Goal: Task Accomplishment & Management: Use online tool/utility

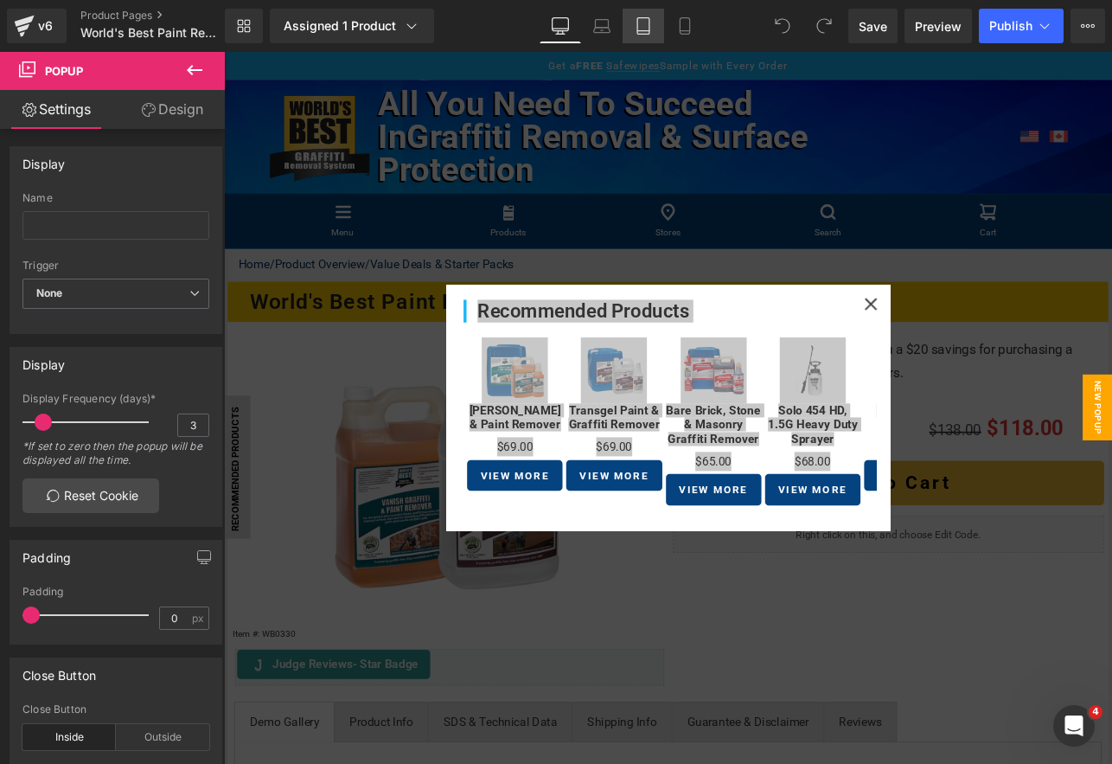
click at [633, 22] on link "Tablet" at bounding box center [644, 26] width 42 height 35
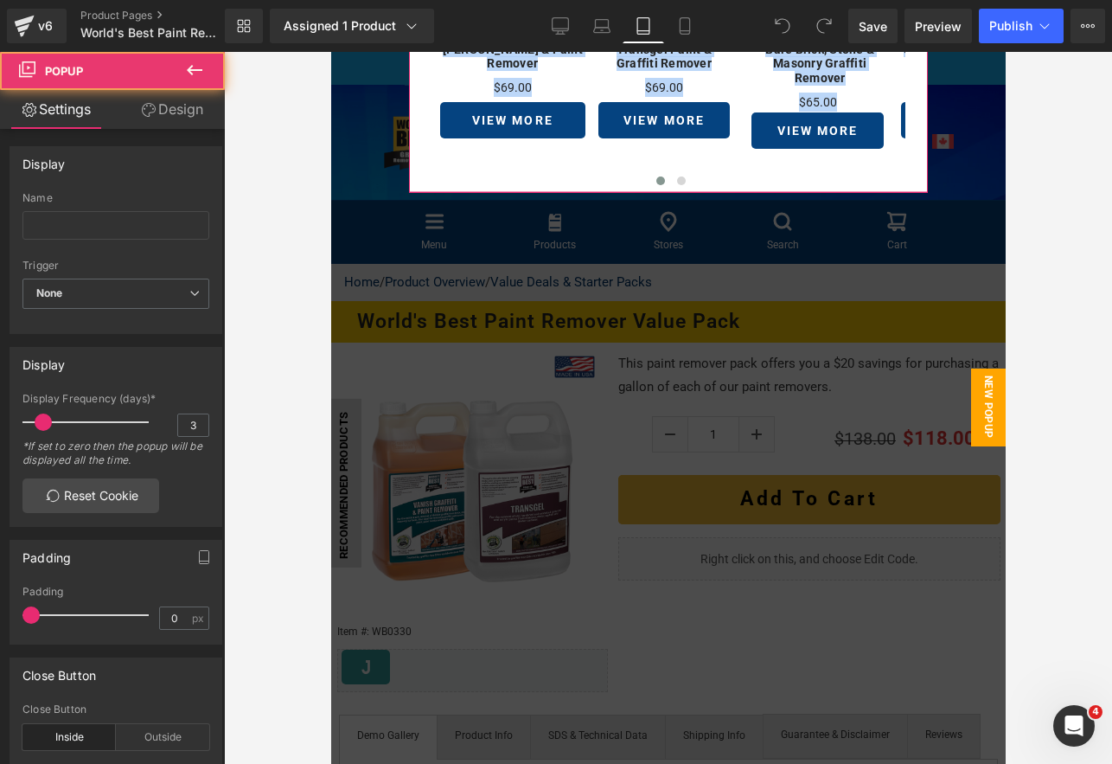
click at [408, 187] on div "Recommended Products Heading Sale Off (P) Image Vanish Graffiti & Paint Remover…" at bounding box center [667, 52] width 519 height 281
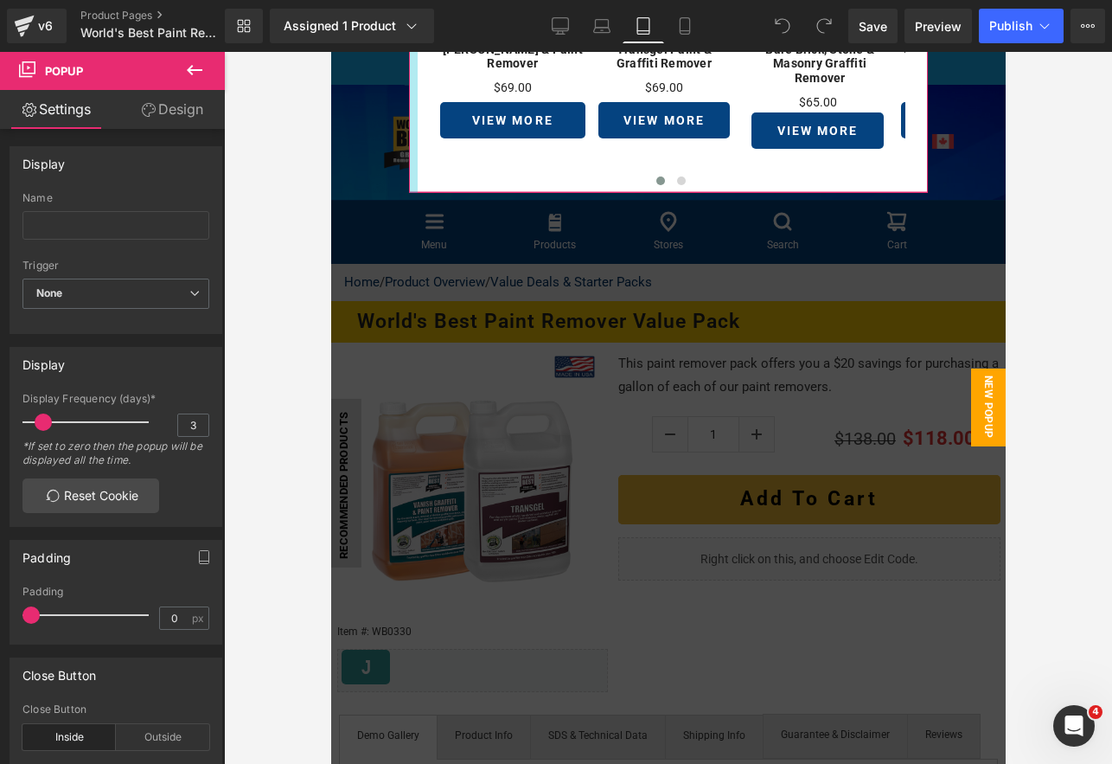
click at [408, 180] on div at bounding box center [412, 52] width 9 height 281
click at [203, 114] on link "Design" at bounding box center [172, 109] width 112 height 39
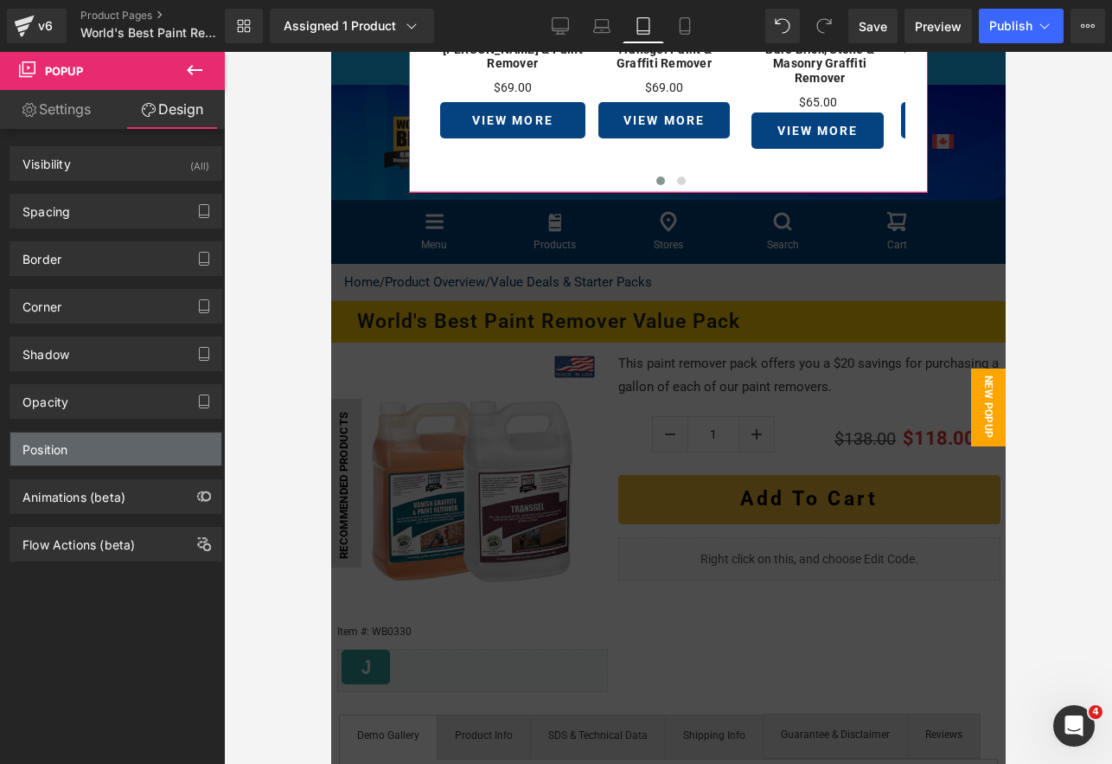
click at [107, 445] on div "Position" at bounding box center [115, 448] width 211 height 33
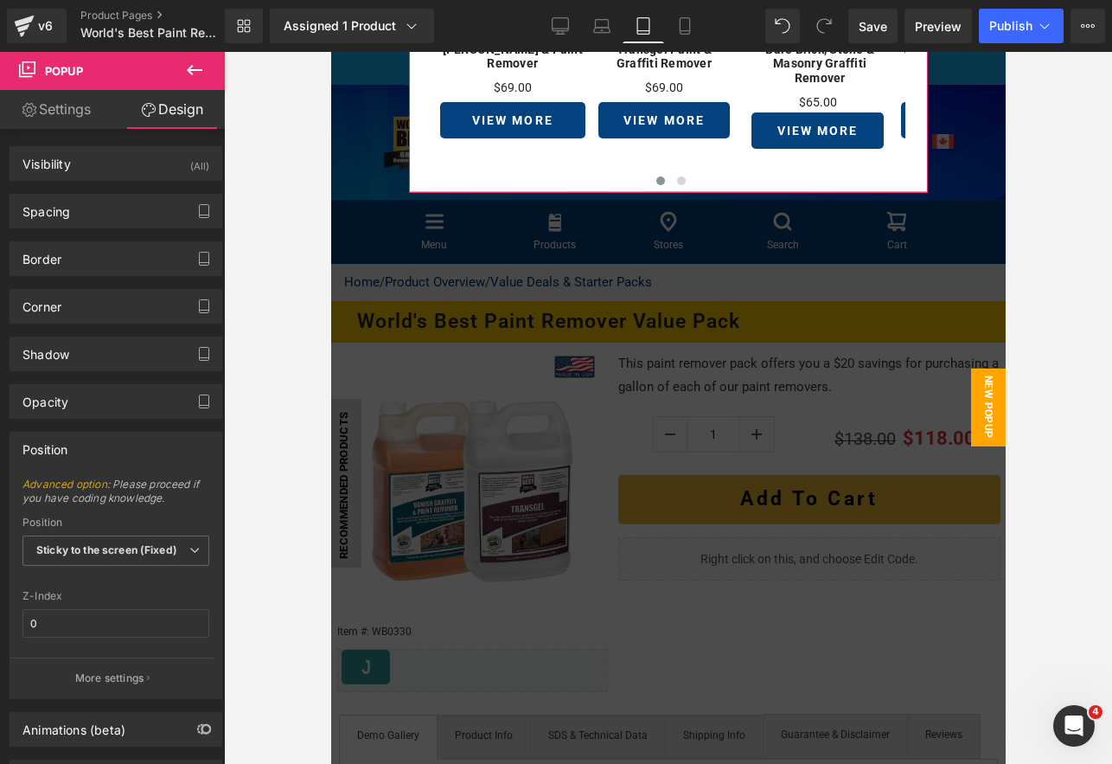
scroll to position [79, 0]
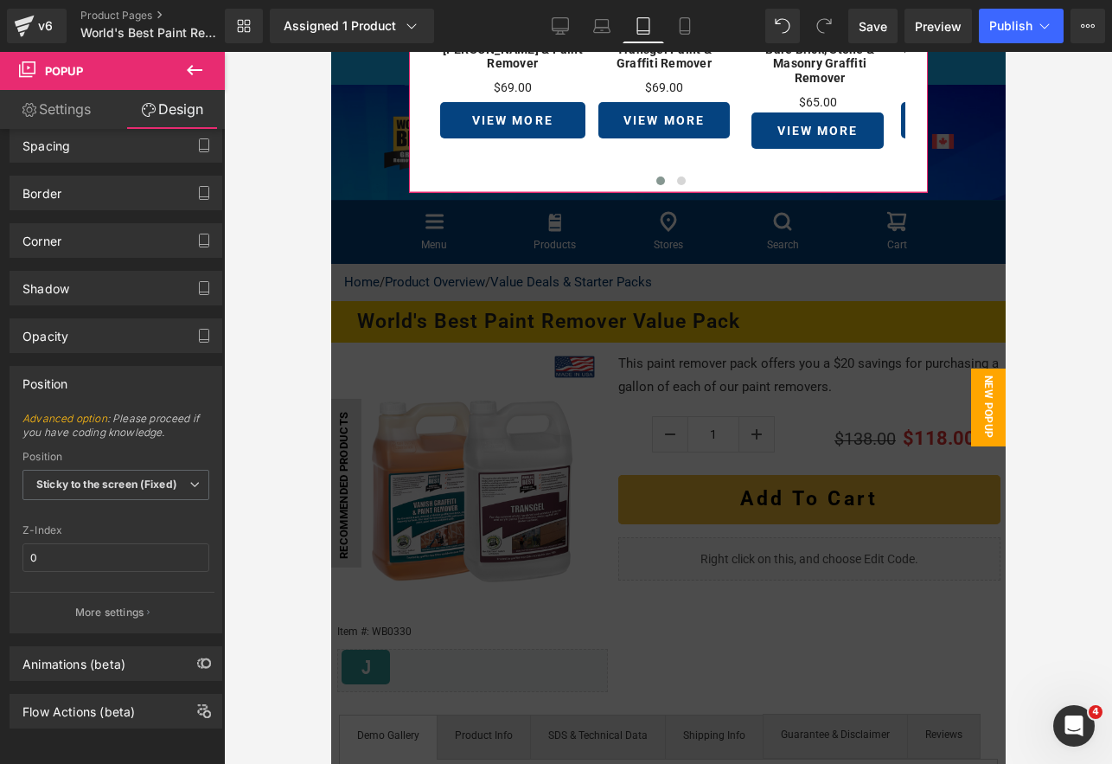
click at [93, 605] on p "More settings" at bounding box center [109, 613] width 69 height 16
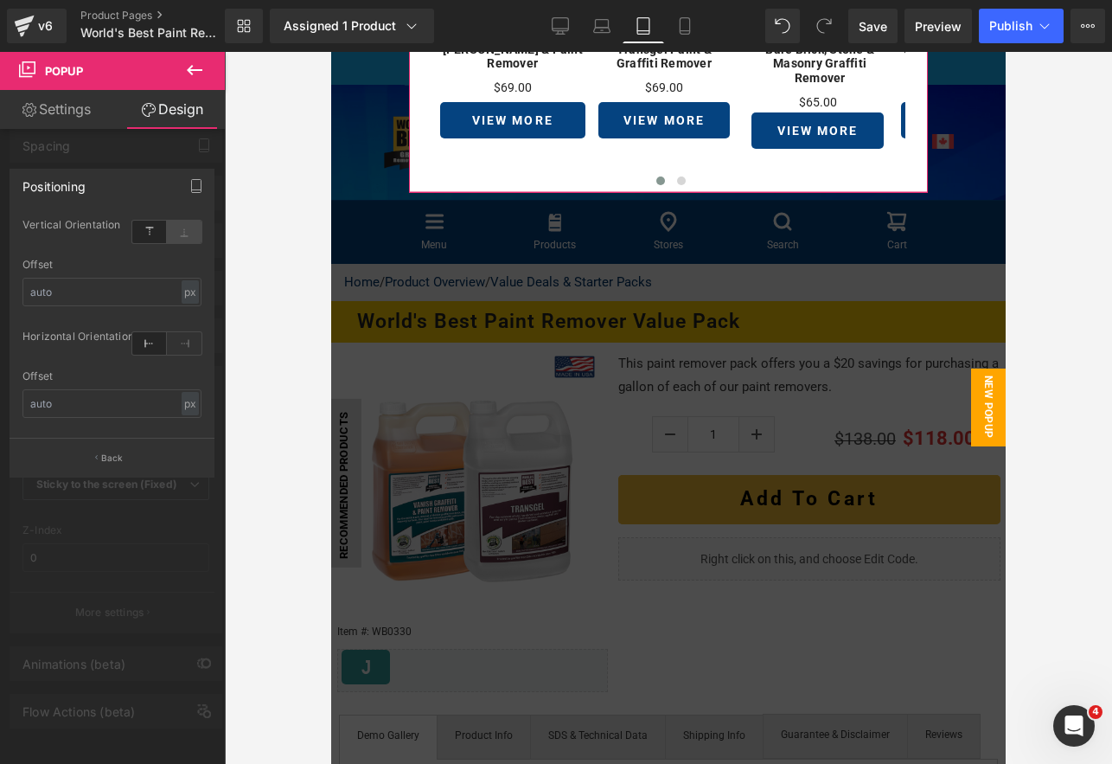
click at [183, 221] on div at bounding box center [166, 231] width 69 height 47
click at [183, 226] on icon at bounding box center [184, 232] width 35 height 22
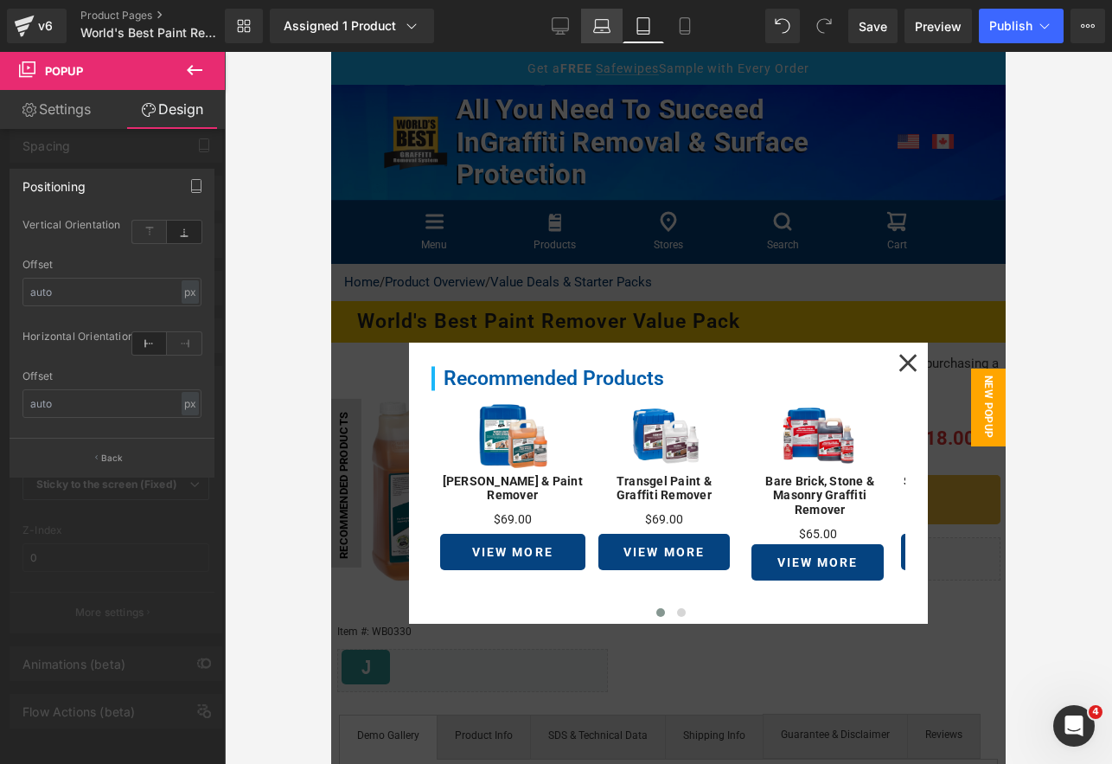
click at [608, 29] on icon at bounding box center [601, 25] width 17 height 17
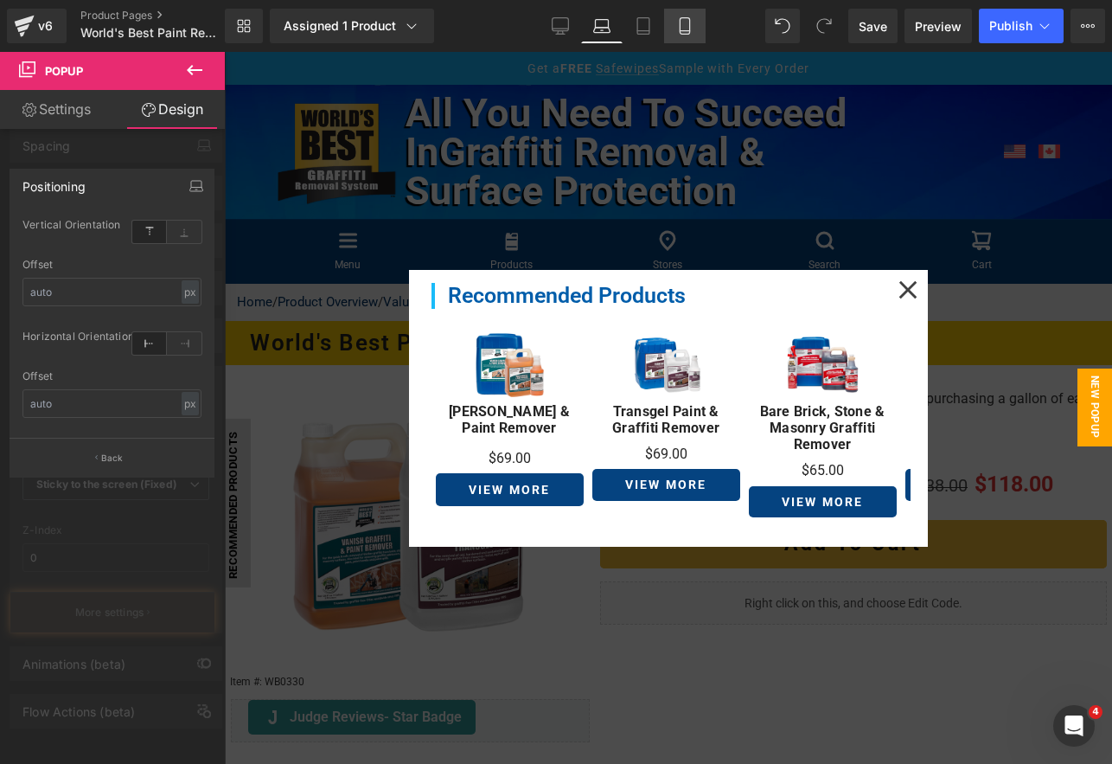
click at [681, 23] on icon at bounding box center [685, 26] width 10 height 16
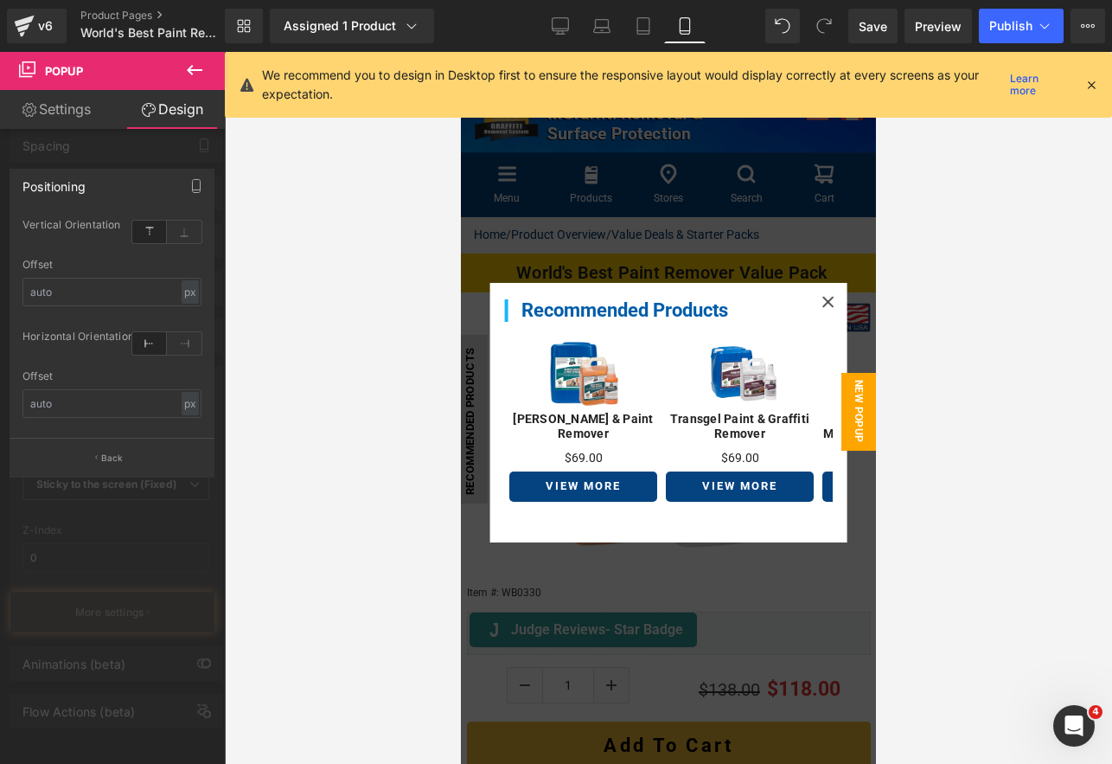
scroll to position [9, 0]
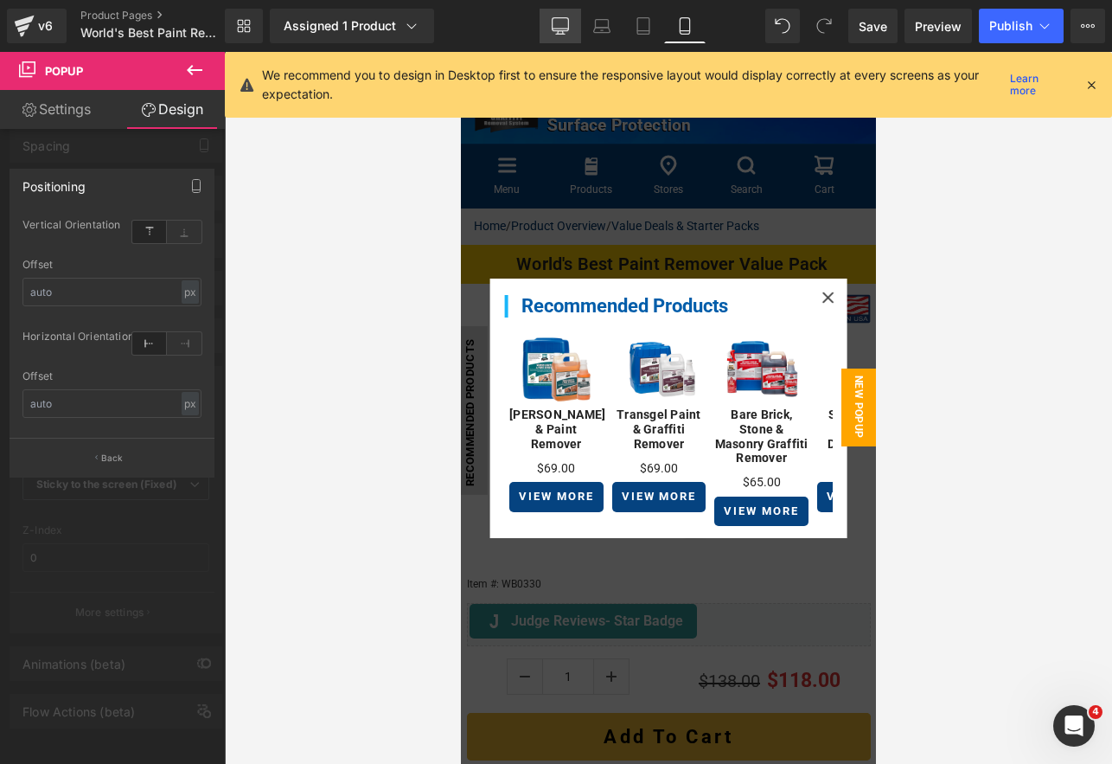
click at [567, 23] on icon at bounding box center [560, 25] width 17 height 17
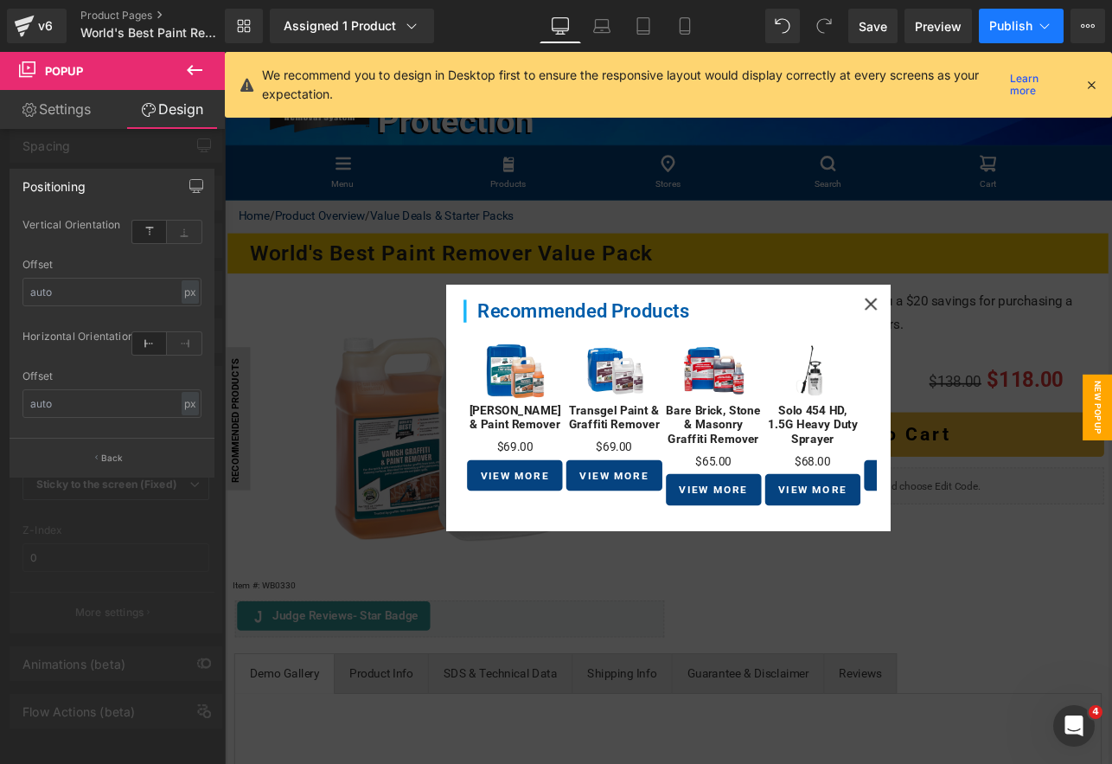
click at [1012, 27] on span "Publish" at bounding box center [1011, 26] width 43 height 14
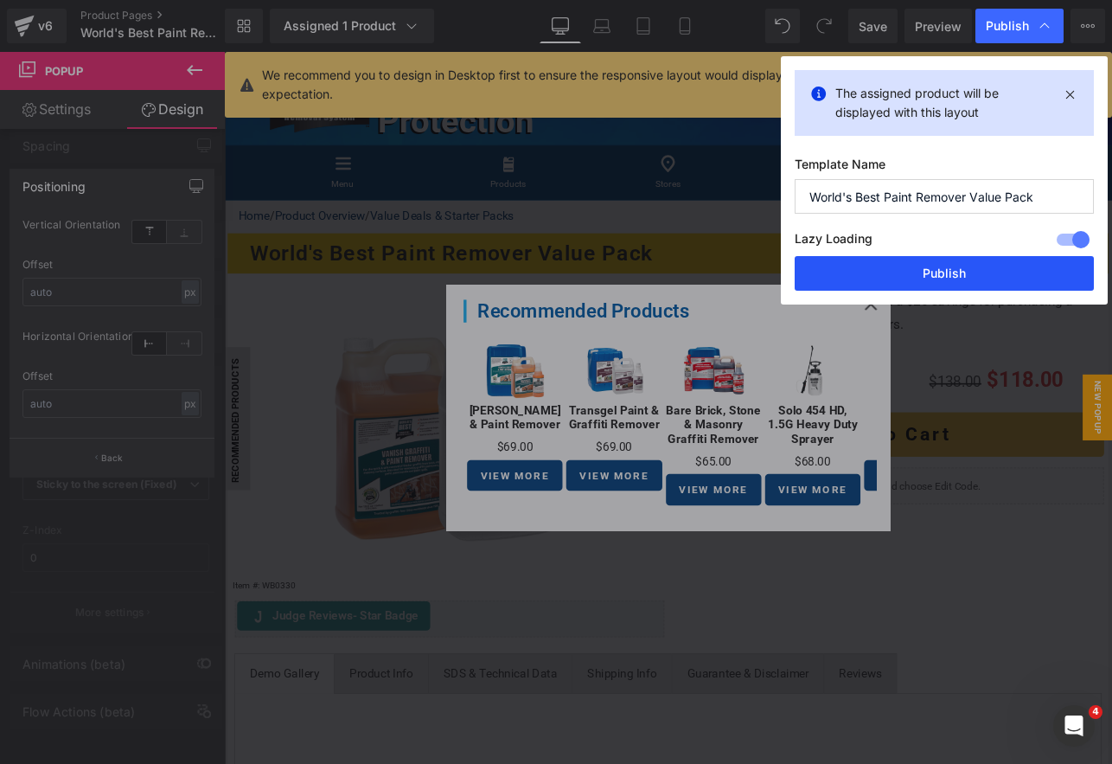
click at [977, 263] on button "Publish" at bounding box center [944, 273] width 299 height 35
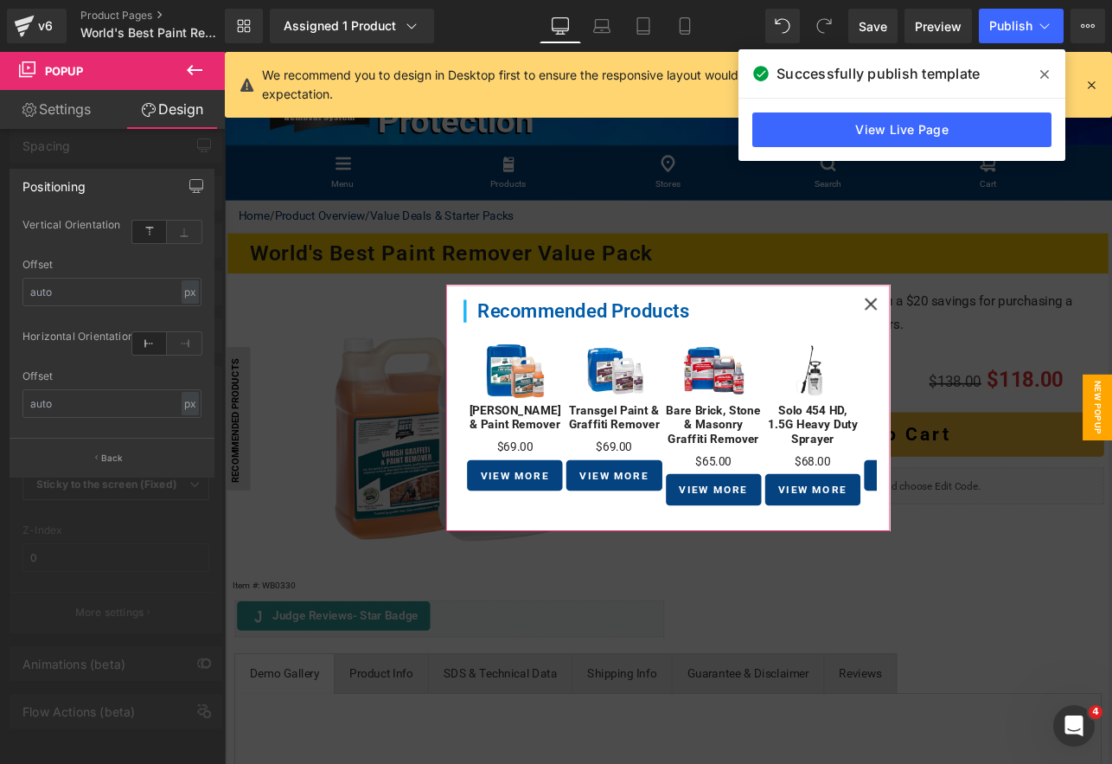
click at [981, 340] on div at bounding box center [987, 349] width 38 height 38
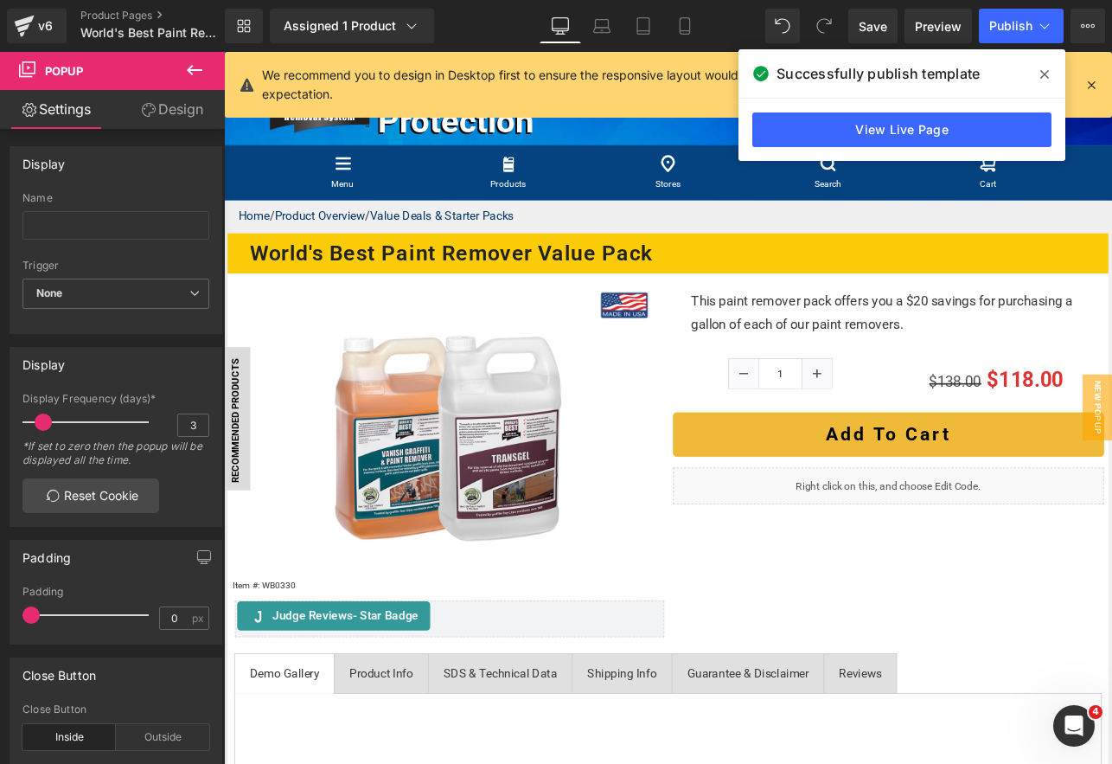
click at [208, 70] on button at bounding box center [194, 71] width 61 height 38
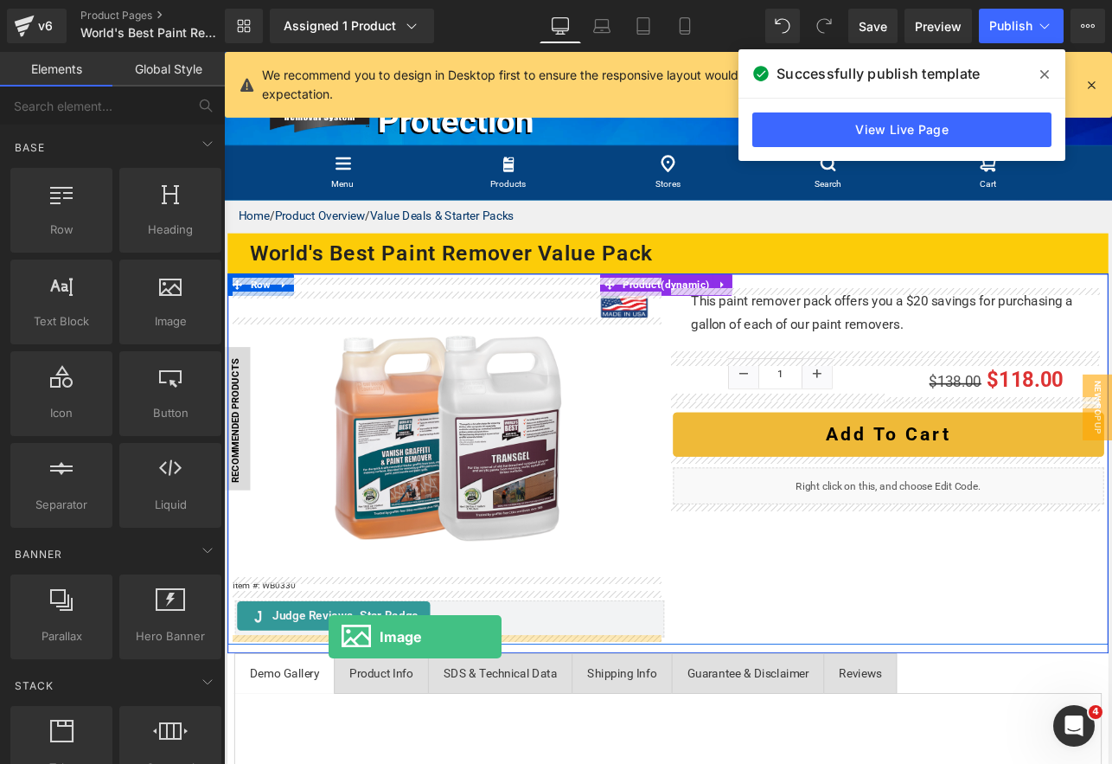
drag, startPoint x: 372, startPoint y: 370, endPoint x: 348, endPoint y: 741, distance: 371.9
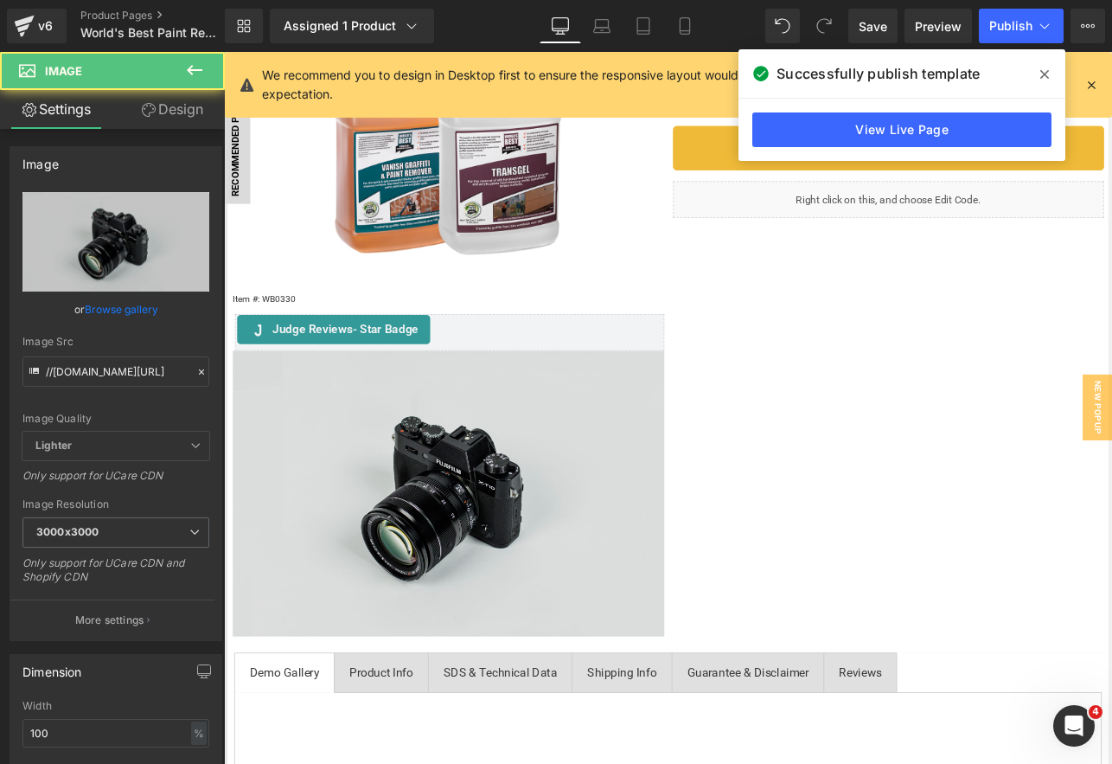
scroll to position [403, 0]
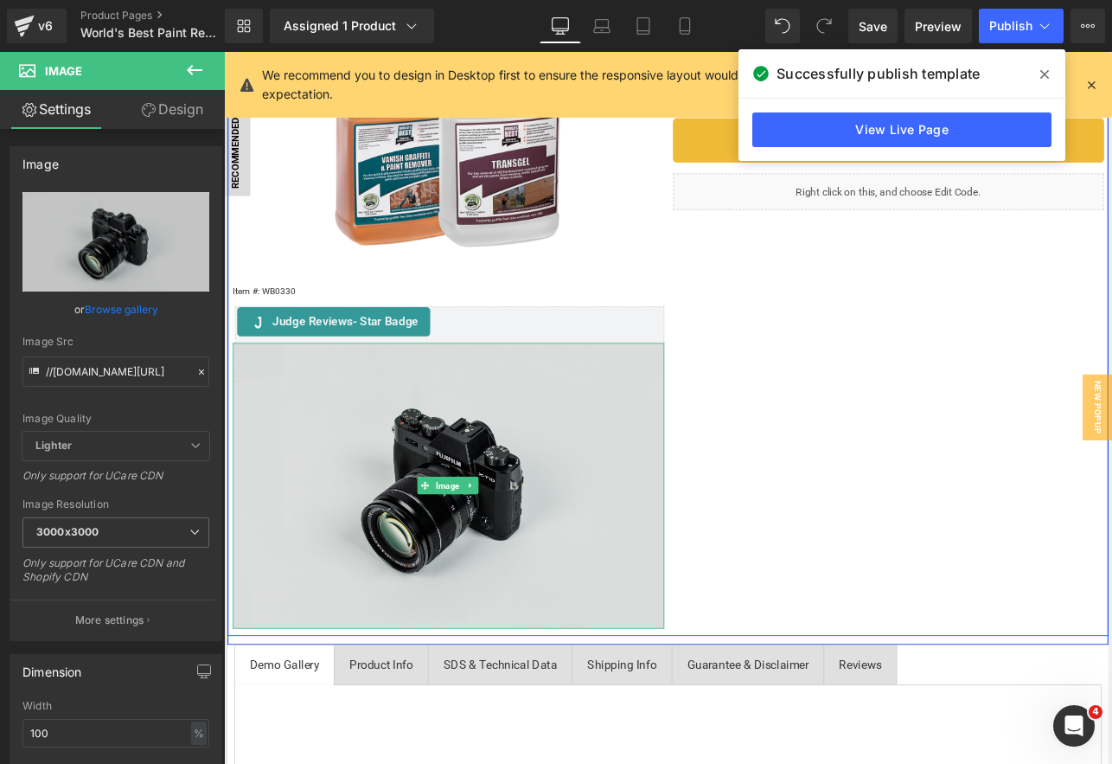
click at [541, 535] on img at bounding box center [488, 563] width 509 height 336
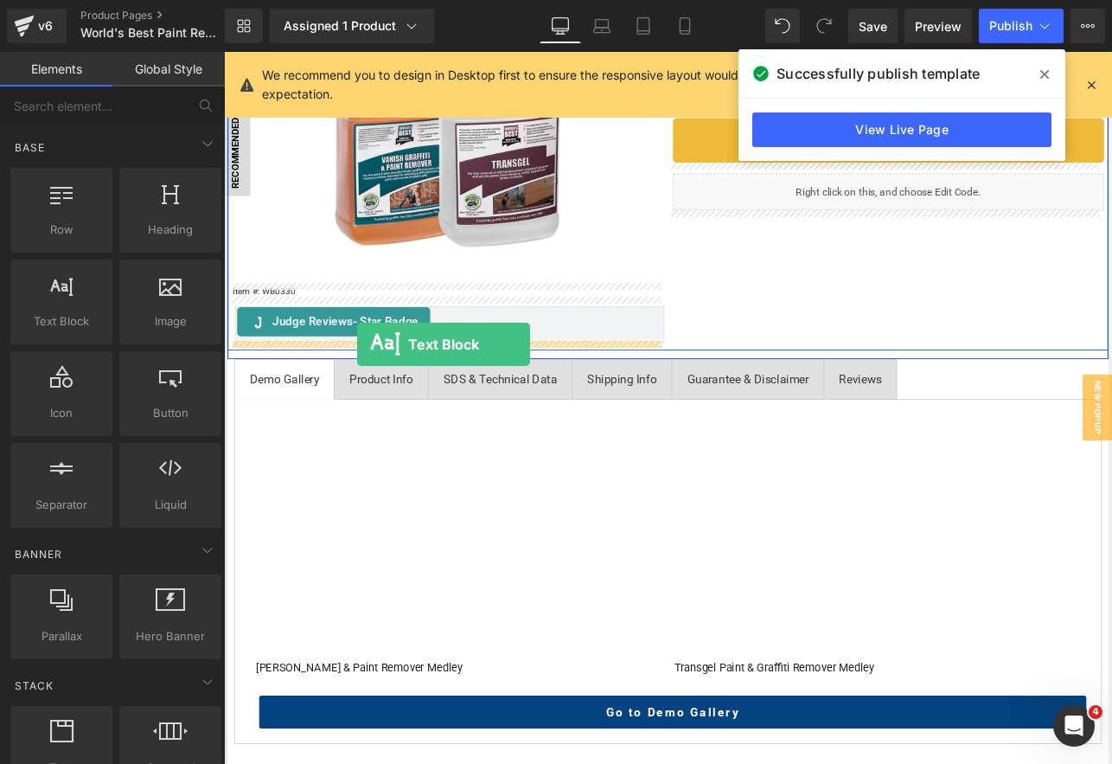
drag, startPoint x: 277, startPoint y: 385, endPoint x: 381, endPoint y: 396, distance: 105.3
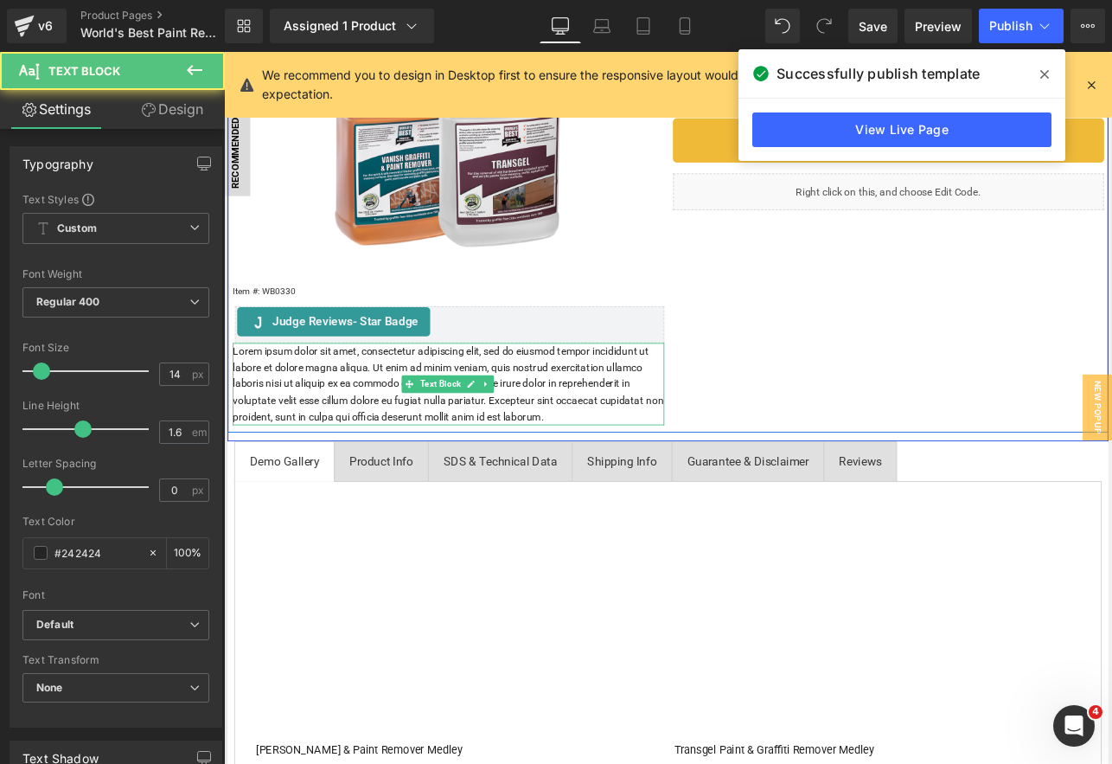
click at [304, 407] on p "Lorem ipsum dolor sit amet, consectetur adipiscing elit, sed do eiusmod tempor …" at bounding box center [488, 443] width 509 height 97
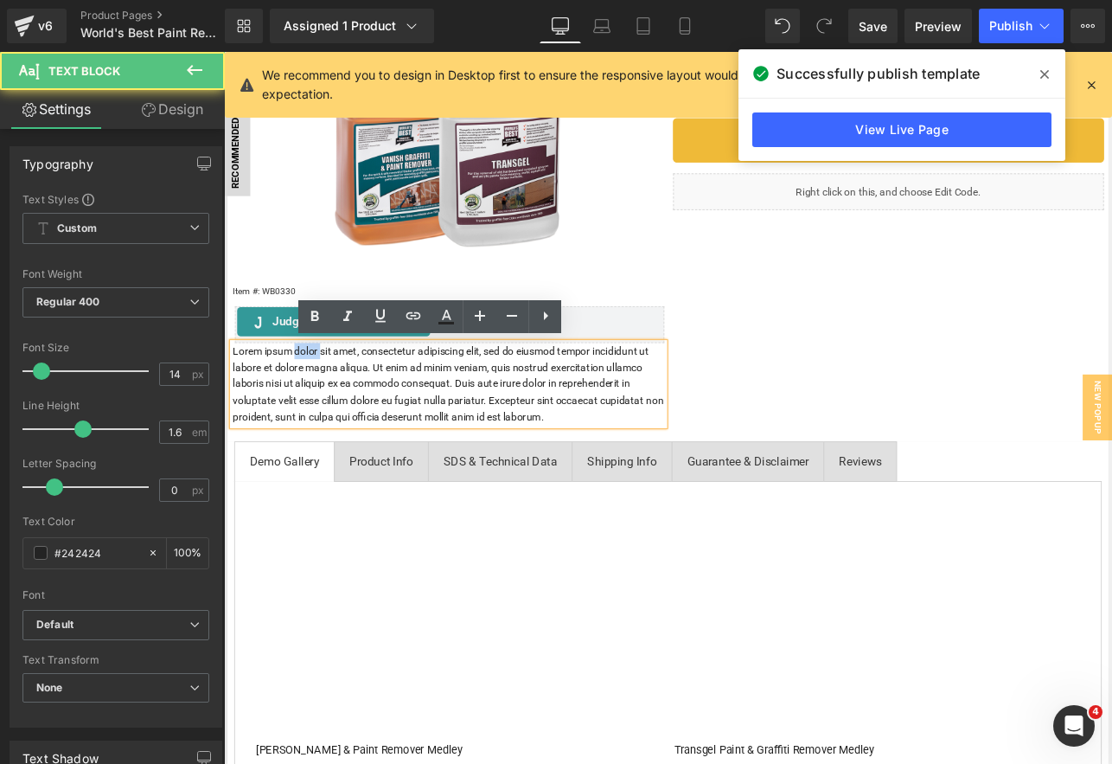
click at [304, 407] on p "Lorem ipsum dolor sit amet, consectetur adipiscing elit, sed do eiusmod tempor …" at bounding box center [488, 443] width 509 height 97
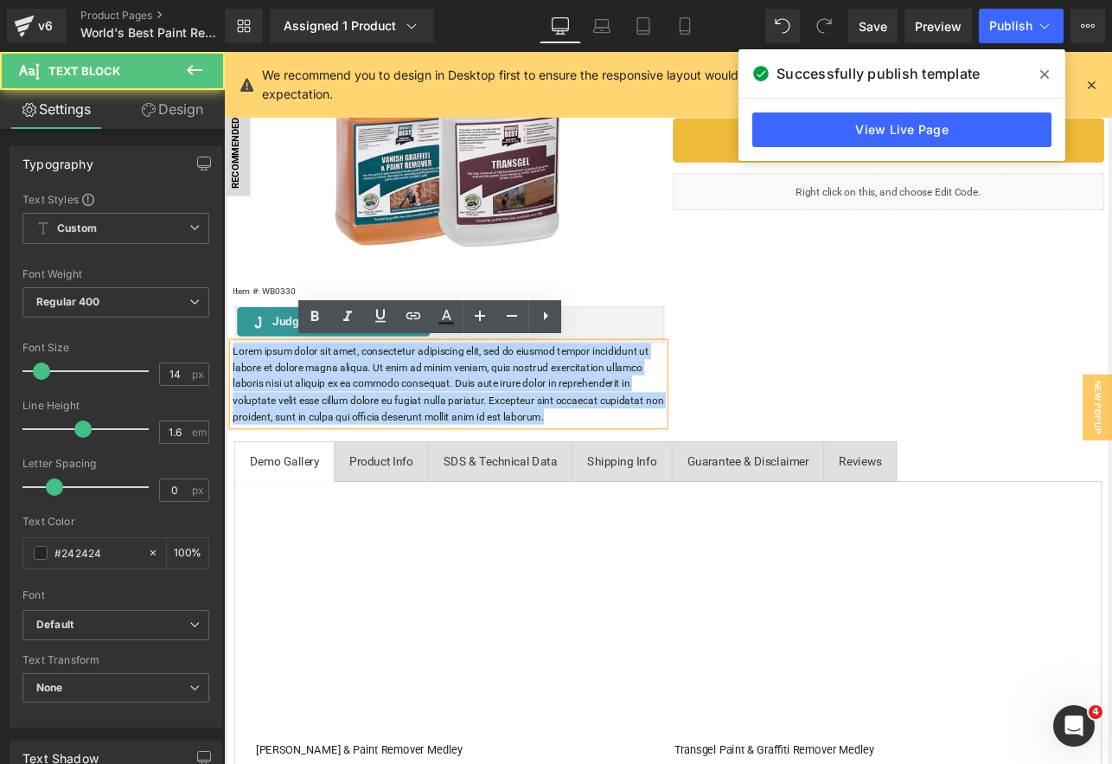
click at [304, 407] on p "Lorem ipsum dolor sit amet, consectetur adipiscing elit, sed do eiusmod tempor …" at bounding box center [488, 443] width 509 height 97
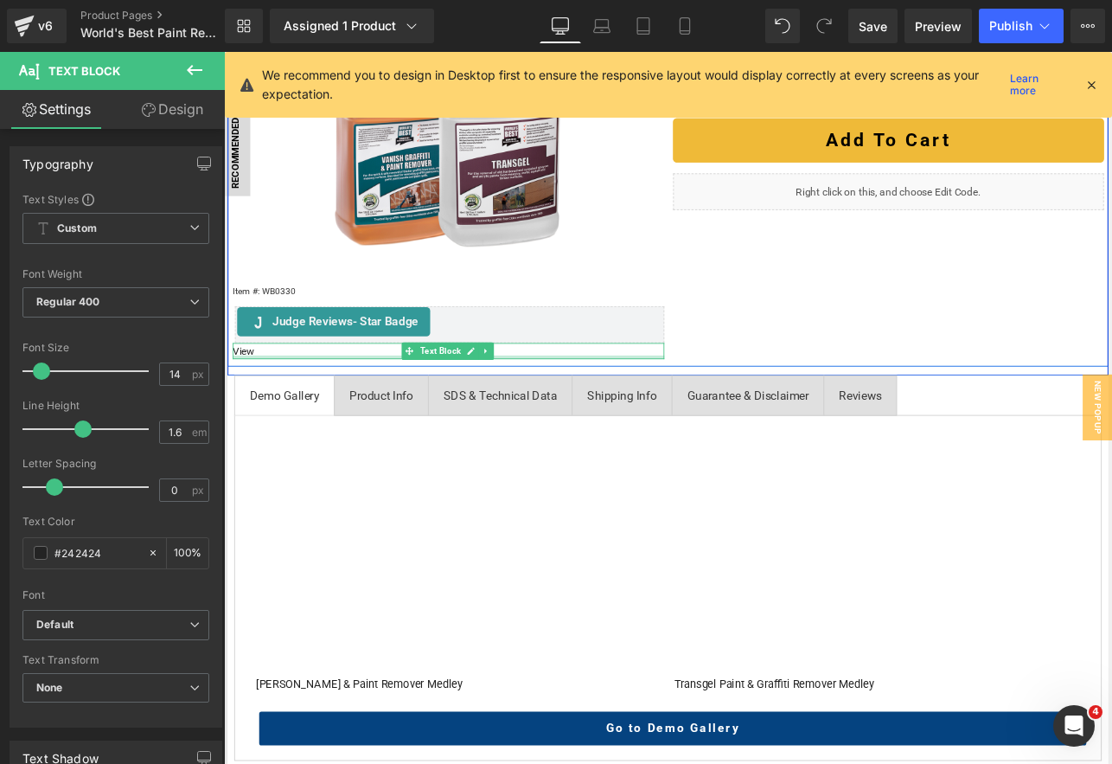
click at [385, 408] on div "View Text Block" at bounding box center [488, 404] width 509 height 19
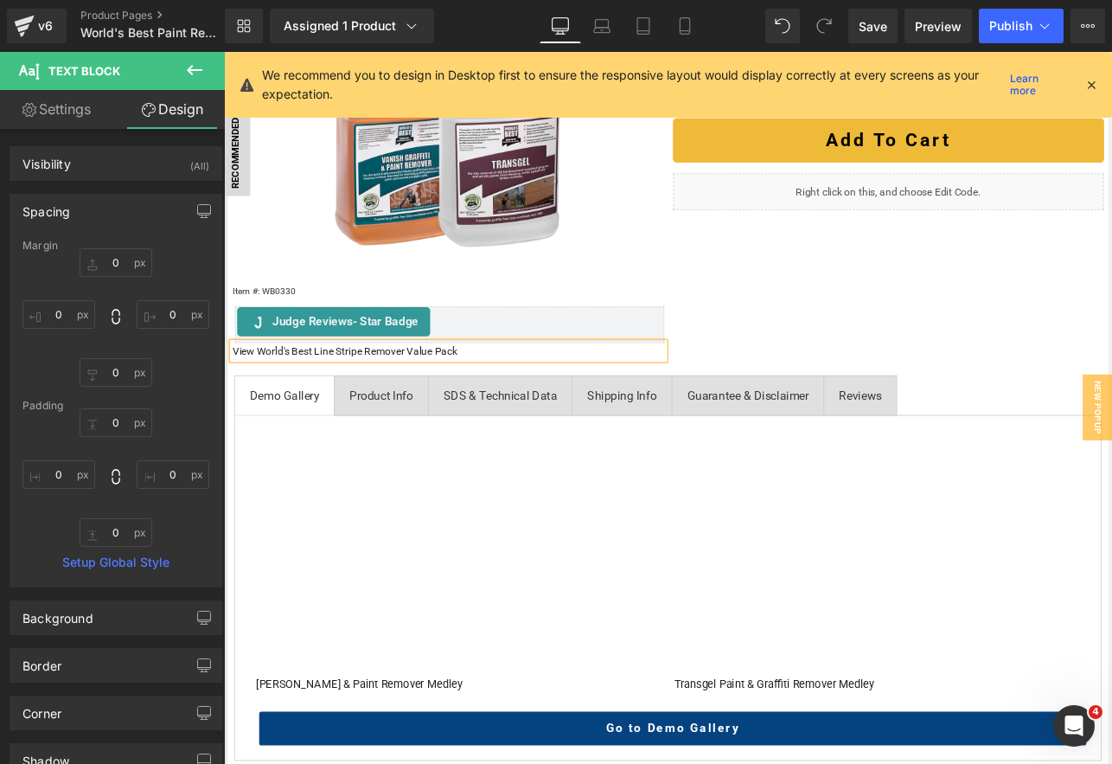
click at [385, 408] on p "View World's Best Line Stripe Remover Value Pack" at bounding box center [488, 404] width 509 height 19
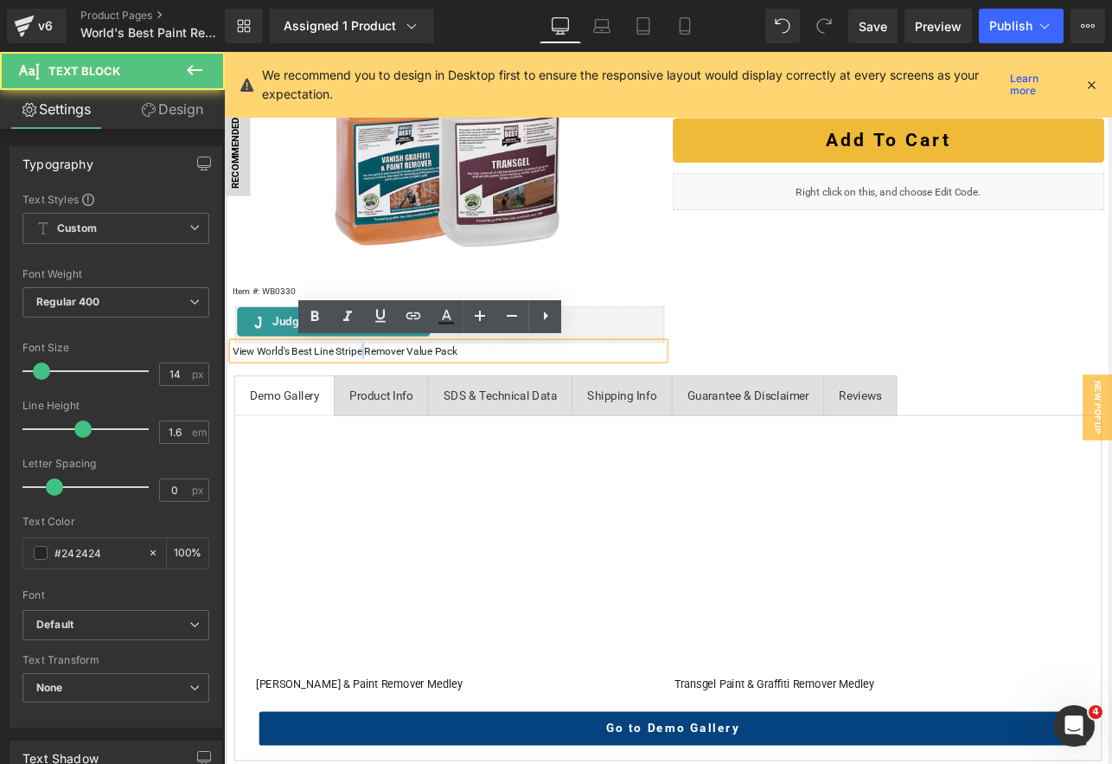
click at [385, 408] on p "View World's Best Line Stripe Remover Value Pack" at bounding box center [488, 404] width 509 height 19
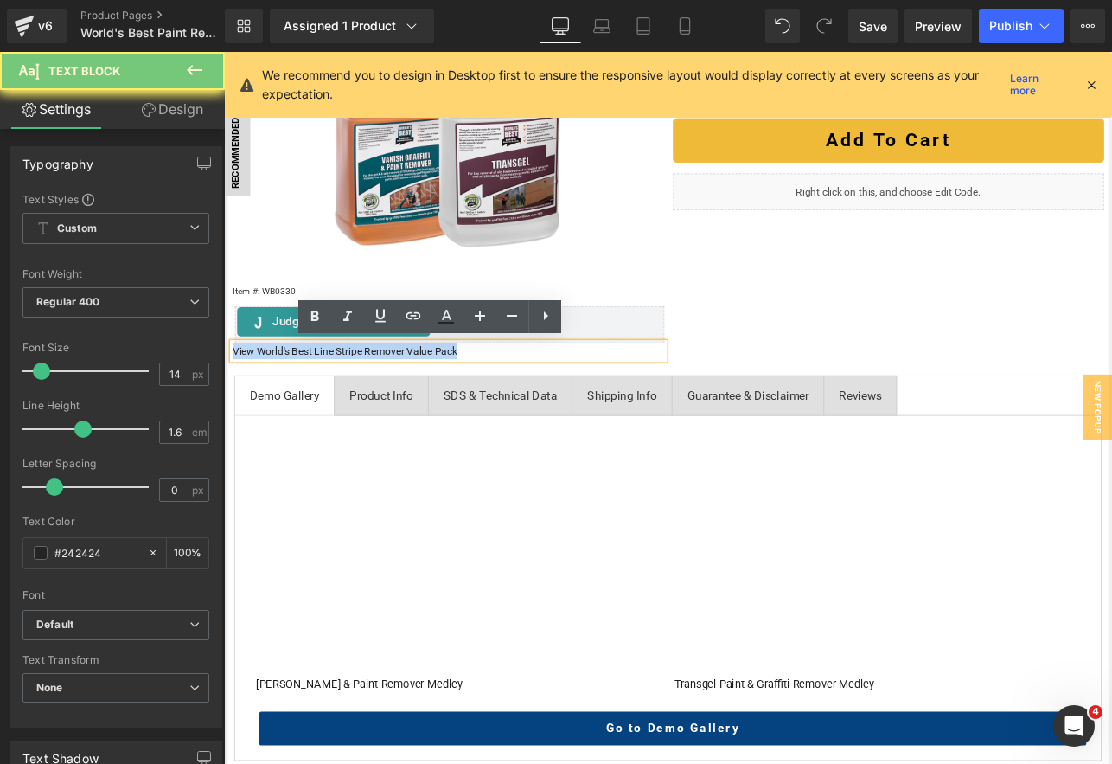
click at [385, 408] on p "View World's Best Line Stripe Remover Value Pack" at bounding box center [488, 404] width 509 height 19
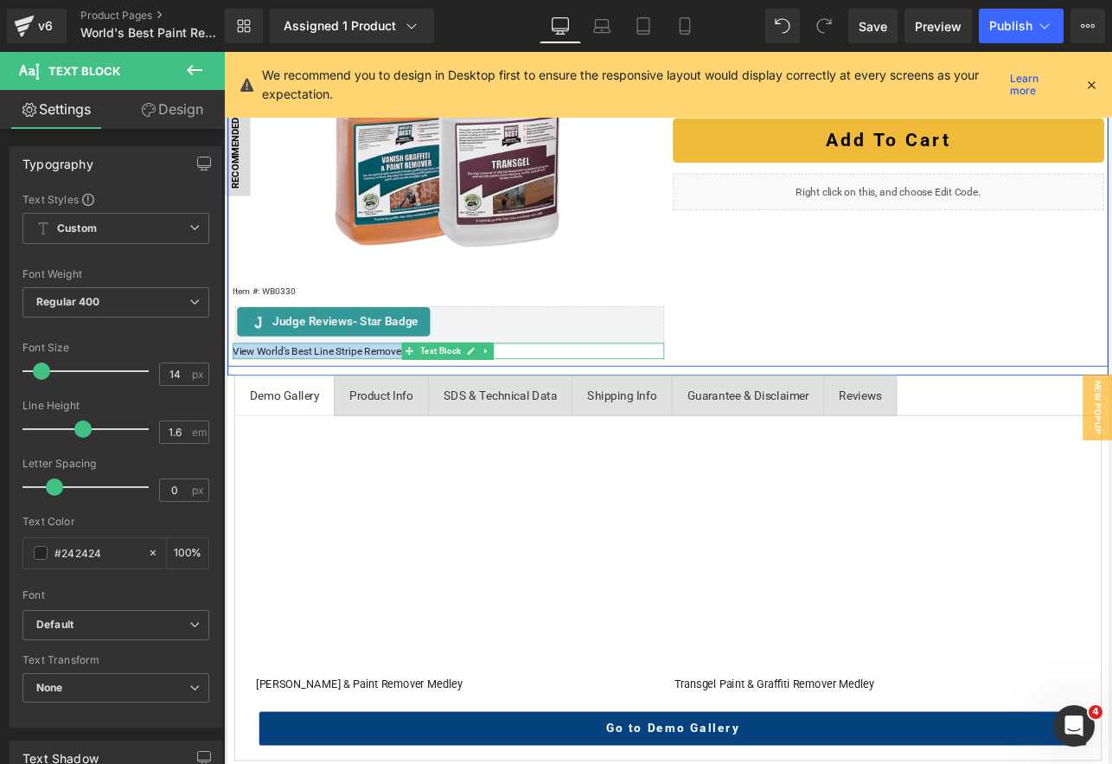
click at [396, 405] on p "View World's Best Line Stripe Remover Value Pack" at bounding box center [488, 404] width 509 height 19
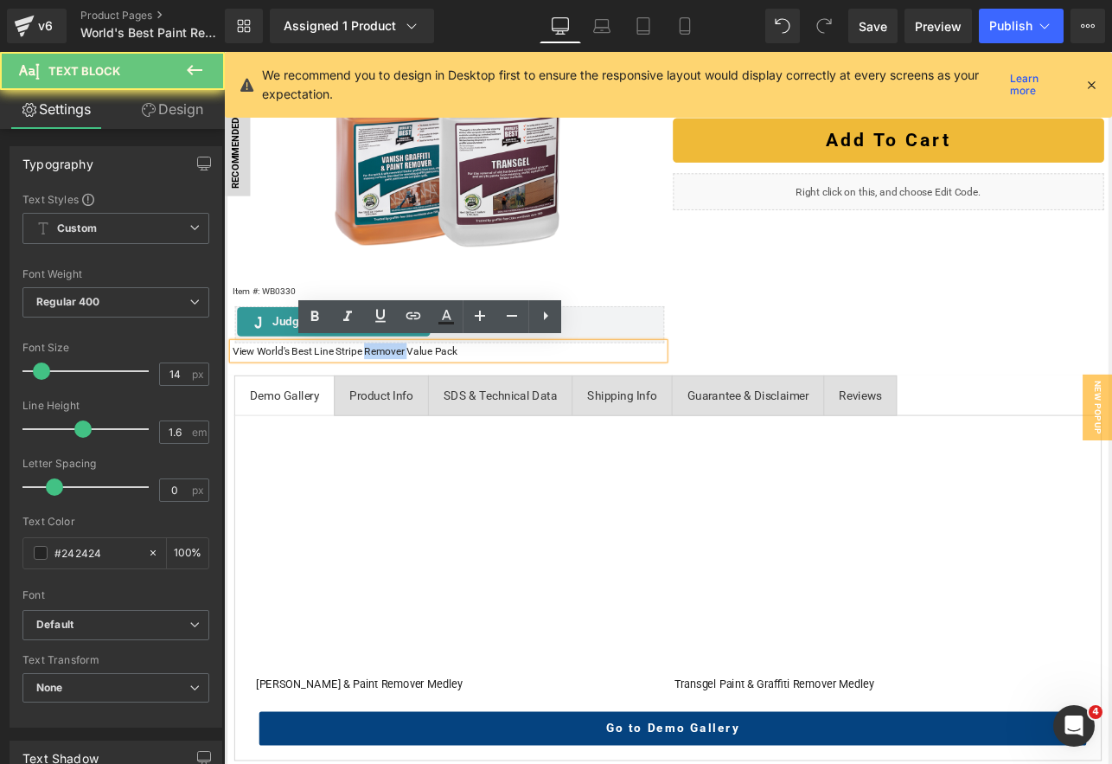
click at [396, 405] on p "View World's Best Line Stripe Remover Value Pack" at bounding box center [488, 404] width 509 height 19
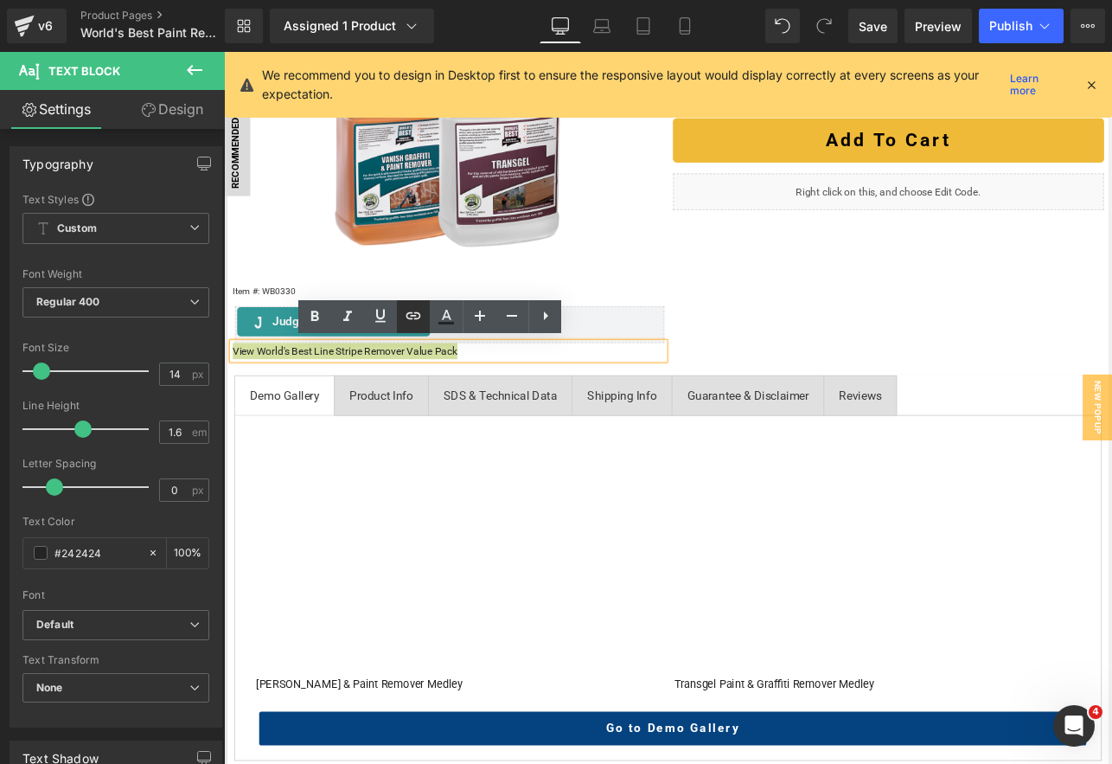
click at [426, 315] on link at bounding box center [413, 316] width 33 height 33
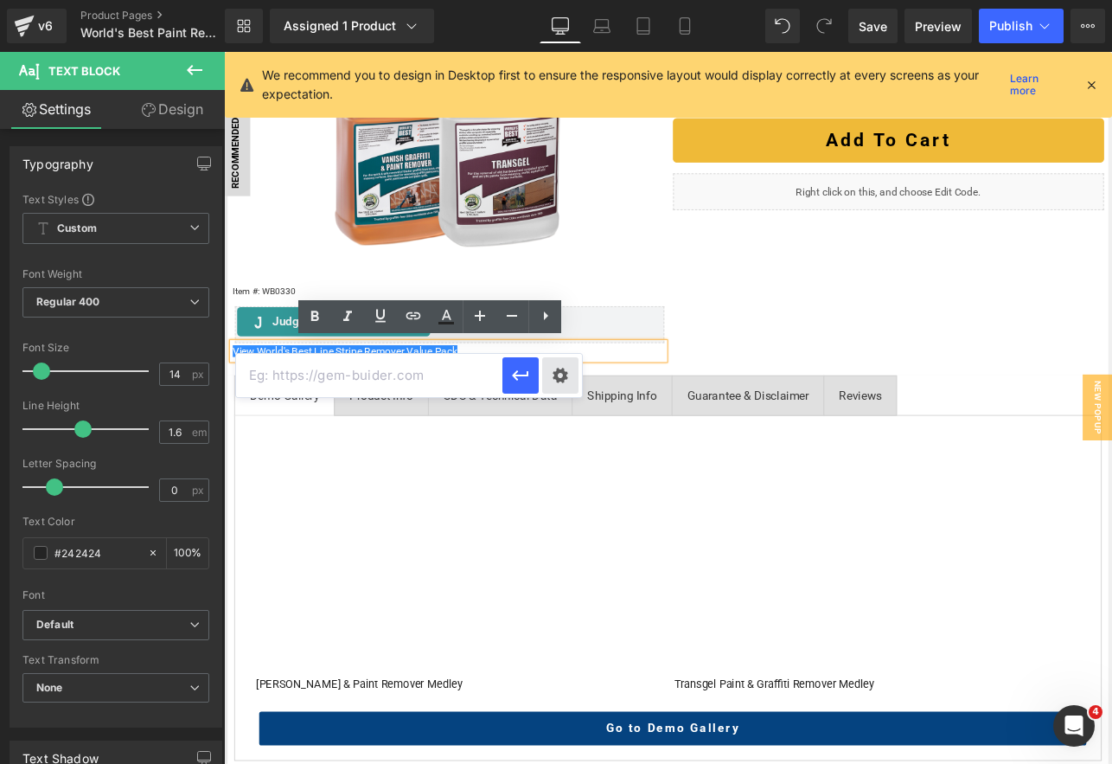
click at [550, 0] on div "Text Color Highlight Color #333333 Edit or remove link: Edit - Unlink - Cancel" at bounding box center [556, 0] width 1112 height 0
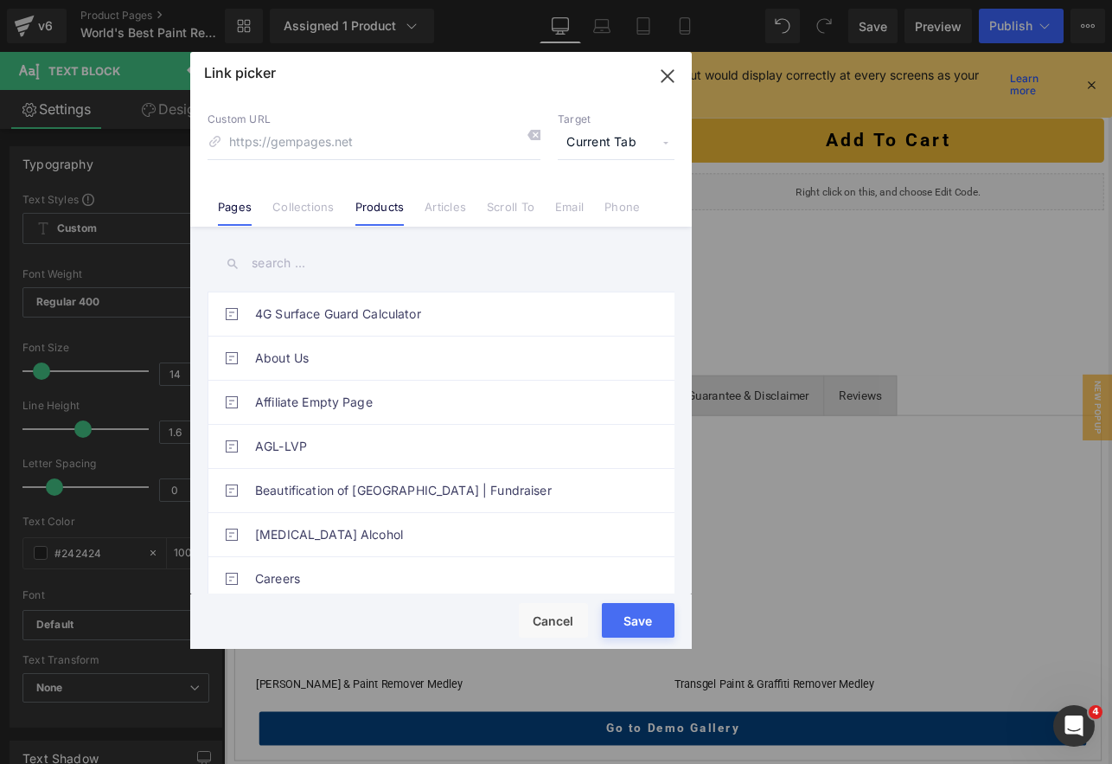
click at [379, 208] on link "Products" at bounding box center [380, 213] width 49 height 26
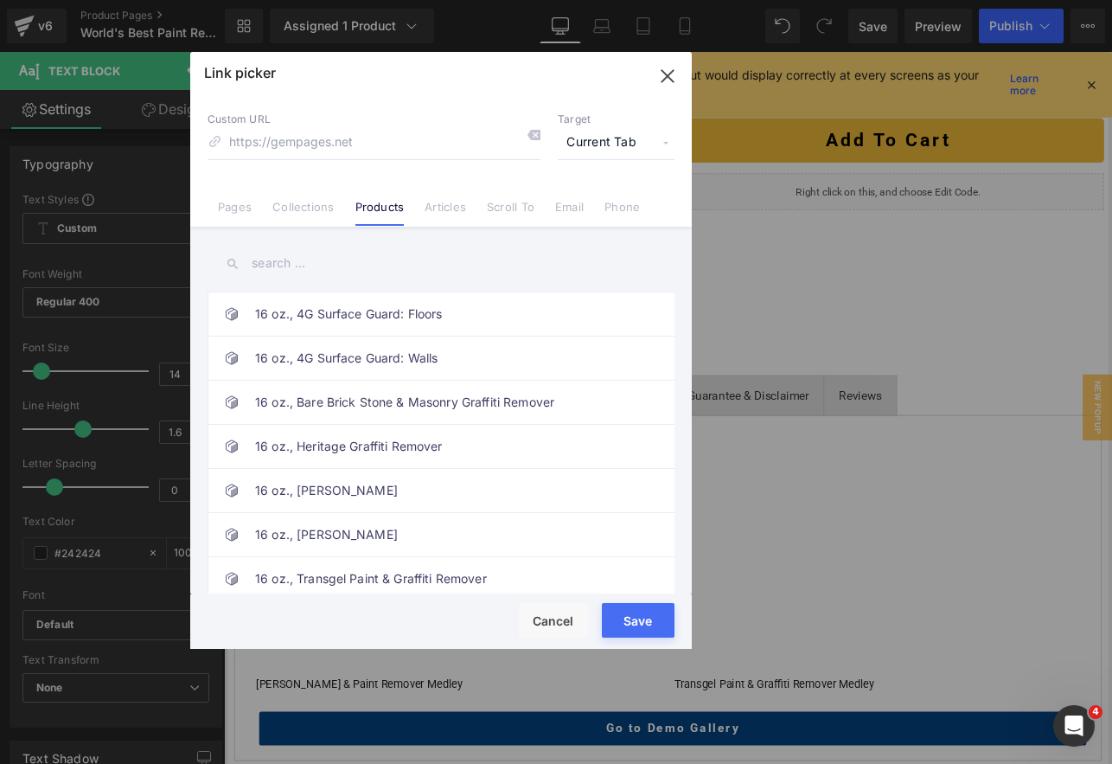
click at [290, 265] on input "text" at bounding box center [441, 263] width 467 height 39
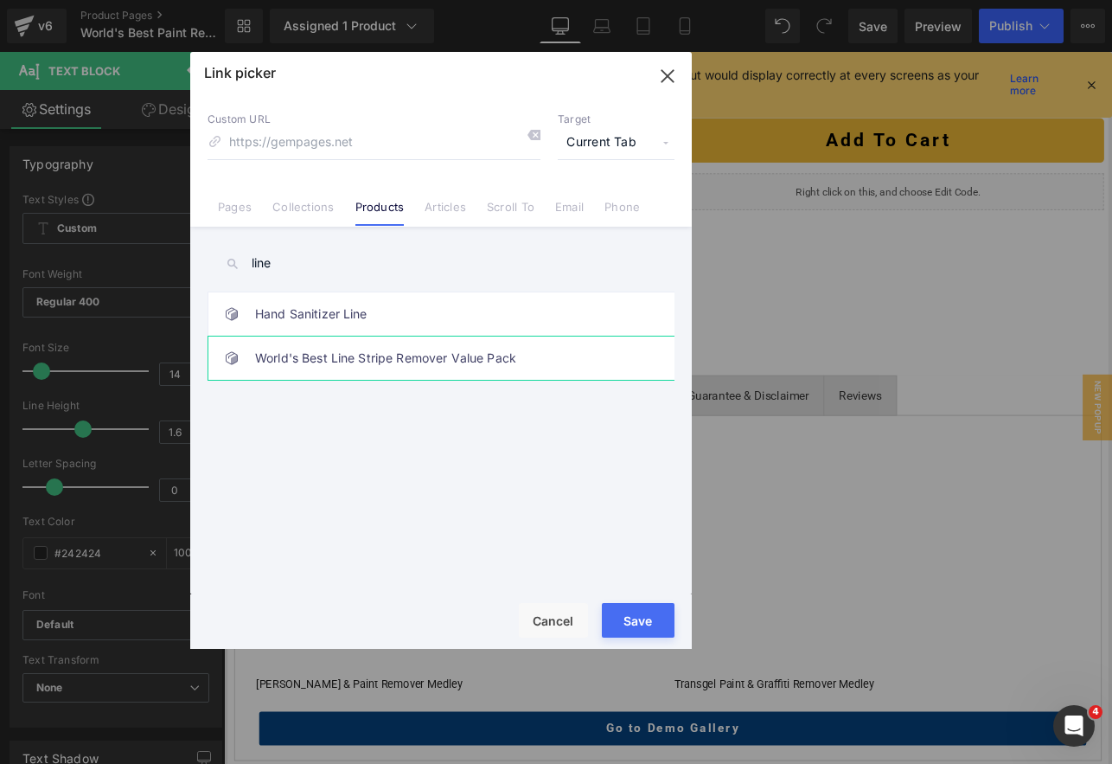
type input "line"
click at [294, 361] on link "World's Best Line Stripe Remover Value Pack" at bounding box center [445, 357] width 381 height 43
click at [639, 626] on button "Save" at bounding box center [638, 620] width 73 height 35
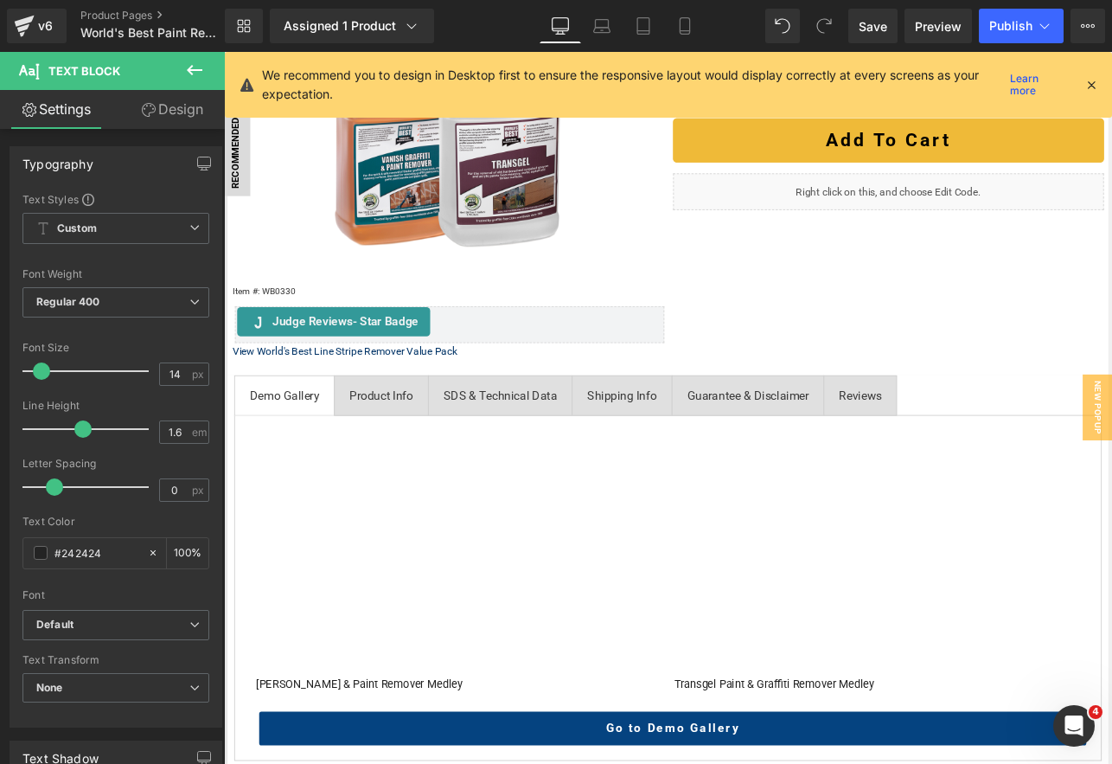
click at [170, 112] on link "Design" at bounding box center [172, 109] width 112 height 39
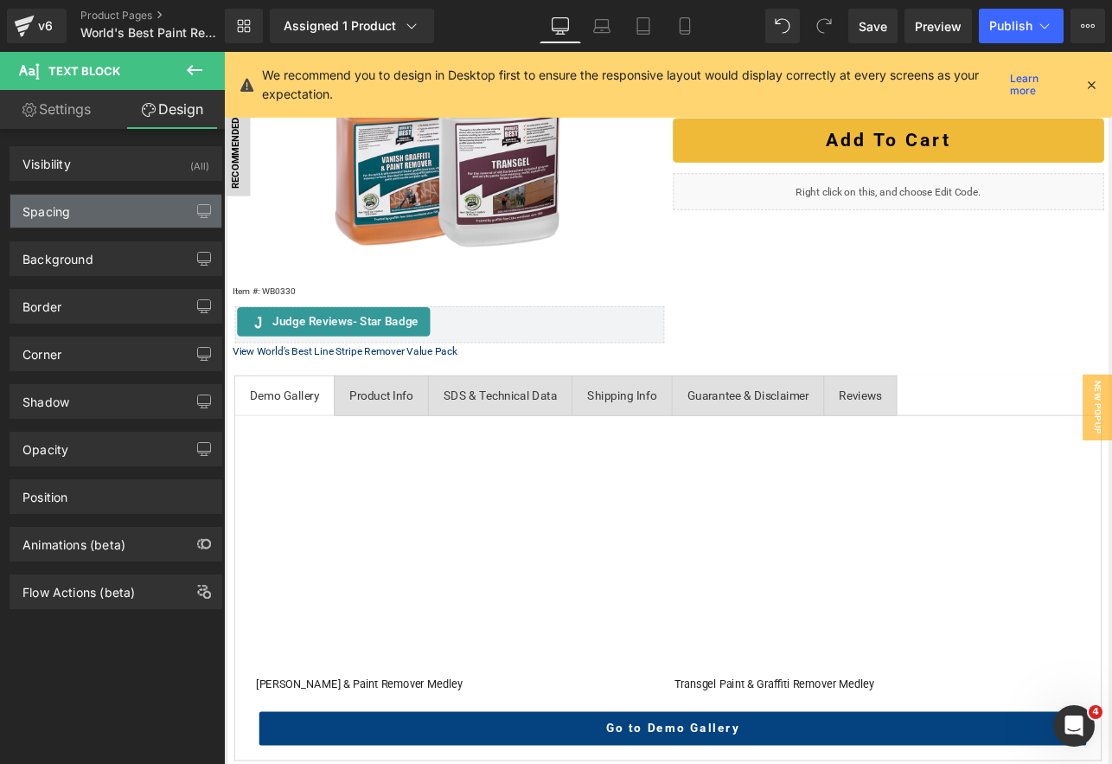
click at [93, 198] on div "Spacing" at bounding box center [115, 211] width 211 height 33
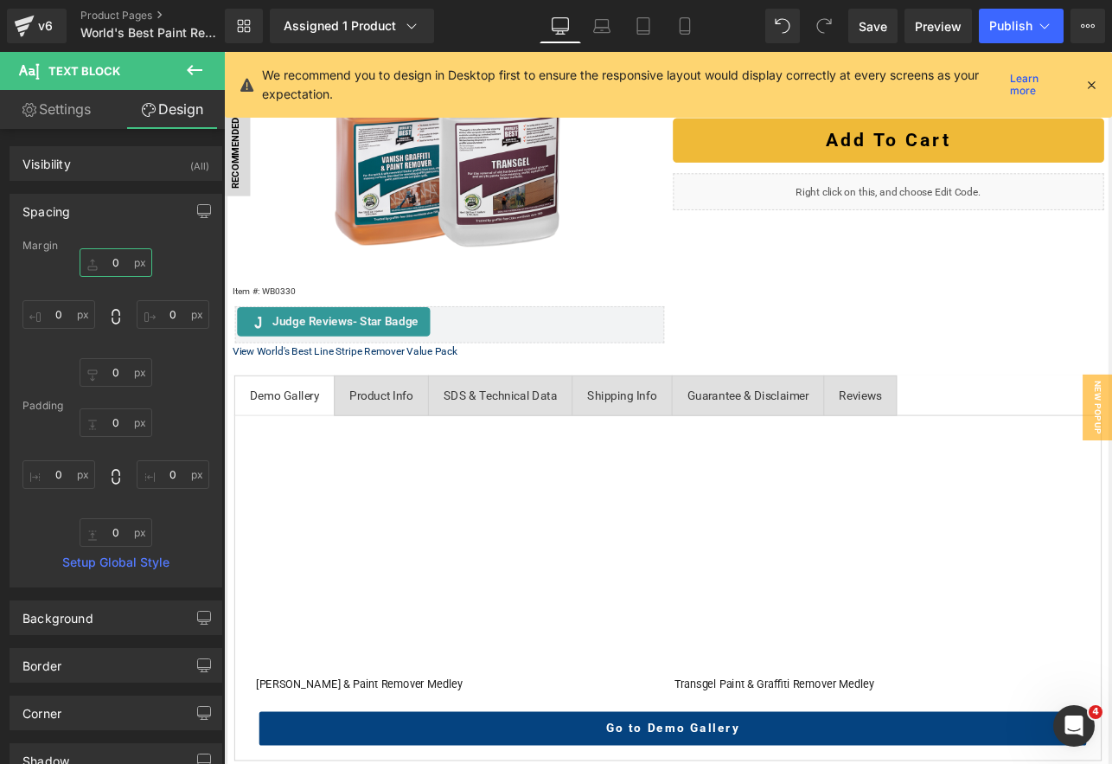
click at [121, 253] on input "0" at bounding box center [116, 262] width 73 height 29
type input "15"
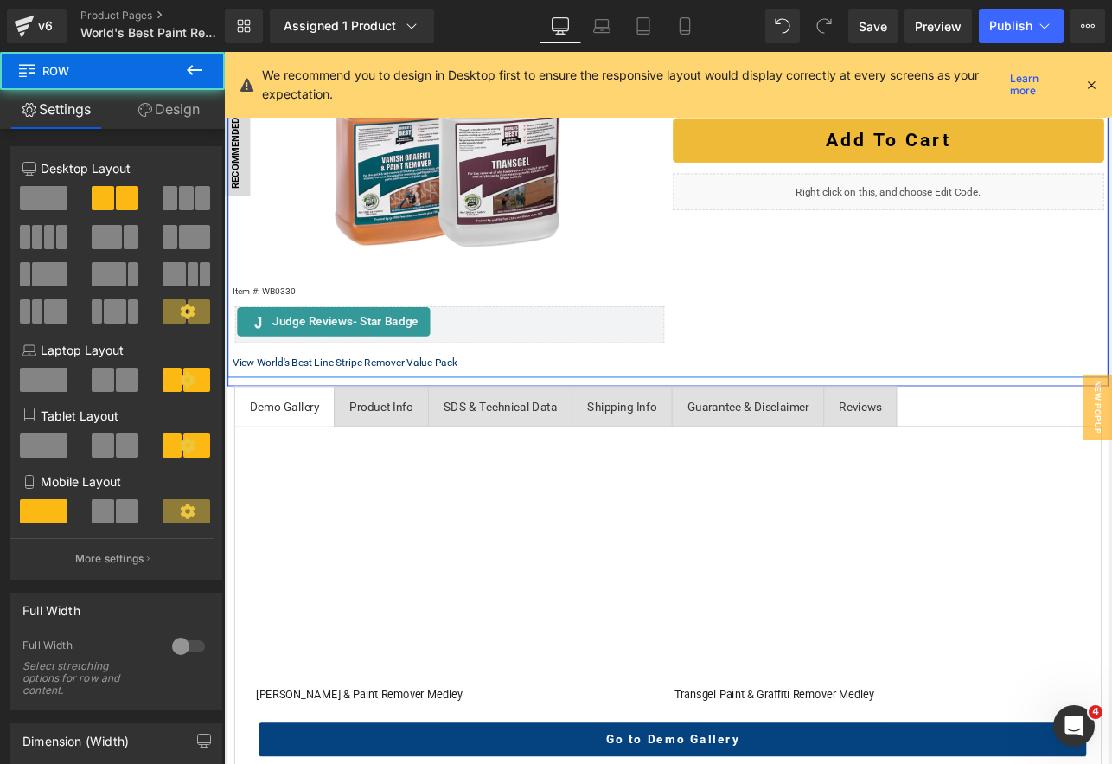
click at [871, 408] on div "Image Recommended Products Button (P) Image Item #: WB0330 Text Block Judge Rev…" at bounding box center [747, 201] width 1038 height 469
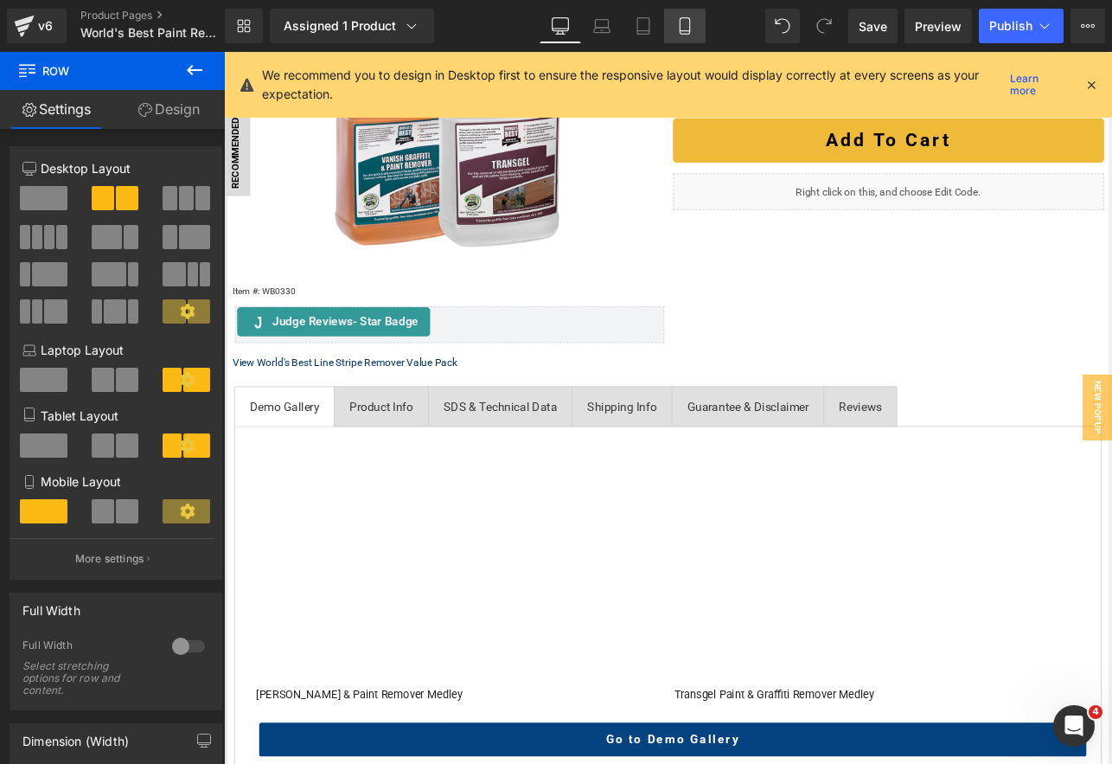
click at [693, 26] on icon at bounding box center [684, 25] width 17 height 17
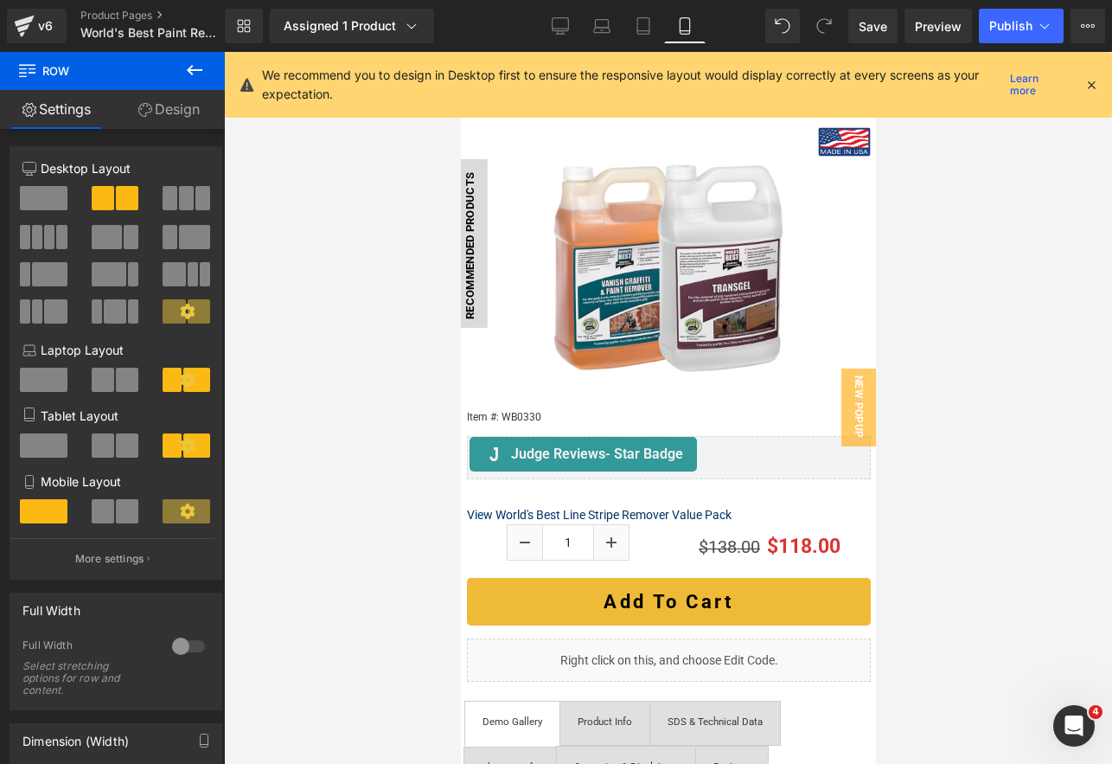
scroll to position [176, 0]
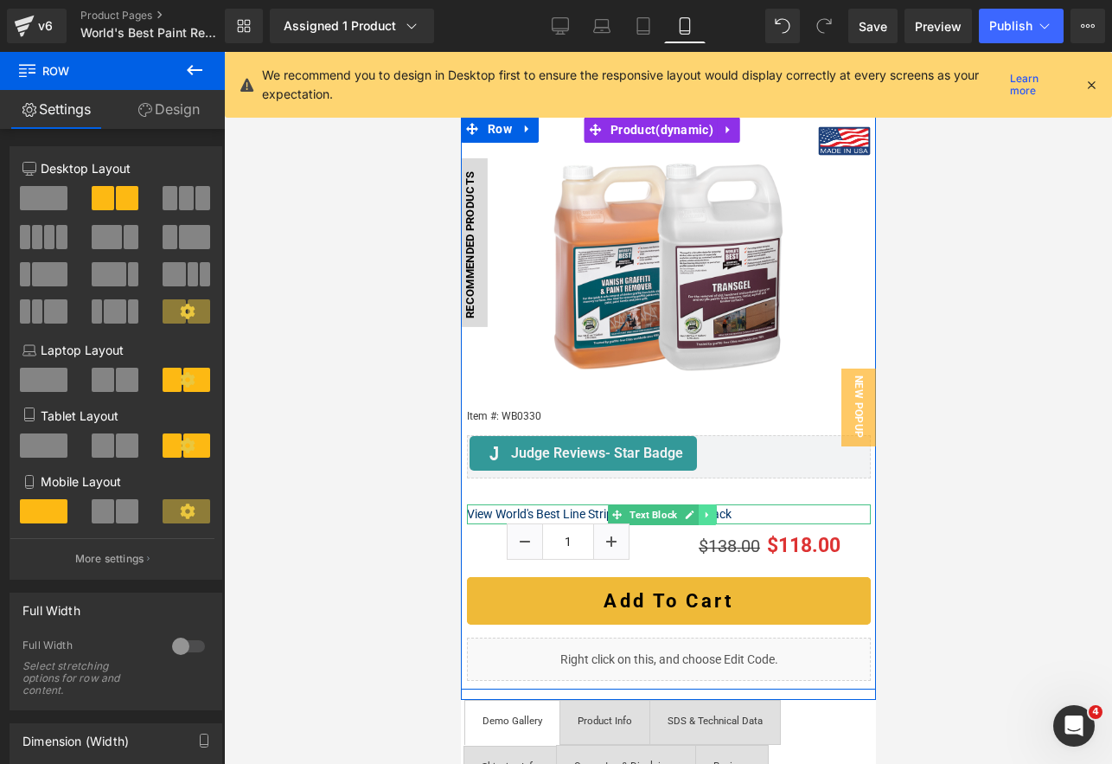
click at [715, 505] on link at bounding box center [707, 514] width 18 height 21
click at [698, 509] on icon at bounding box center [698, 514] width 10 height 10
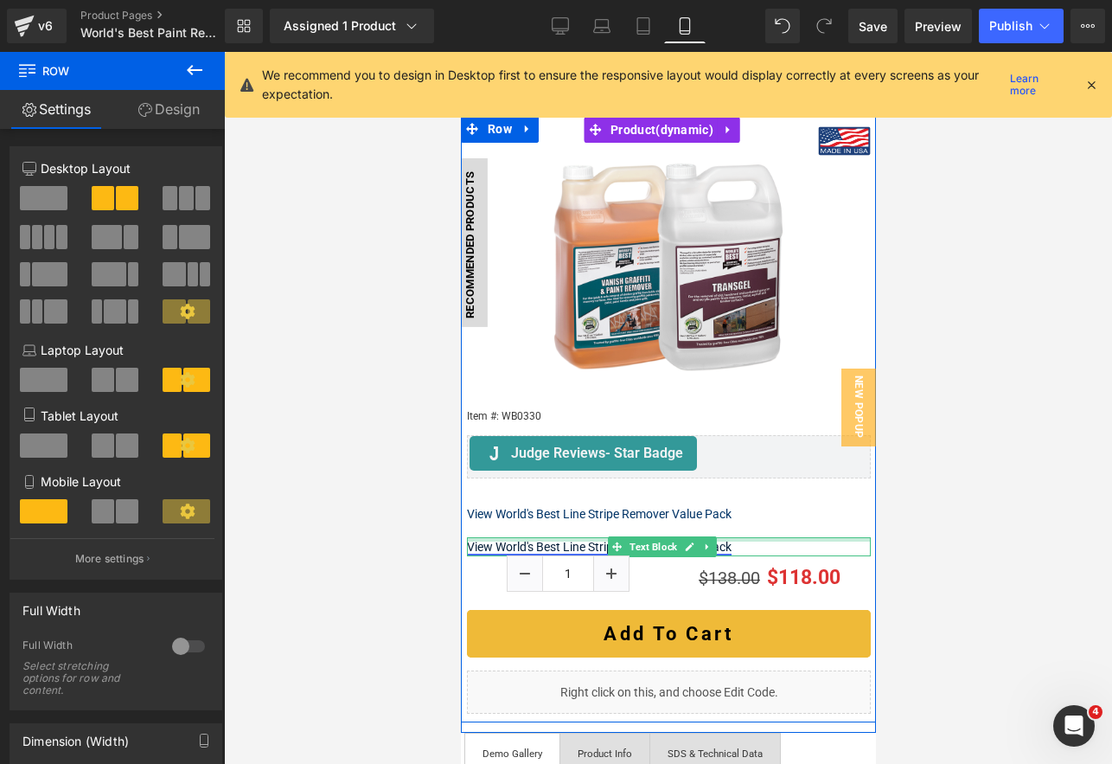
click at [586, 537] on div at bounding box center [668, 539] width 404 height 4
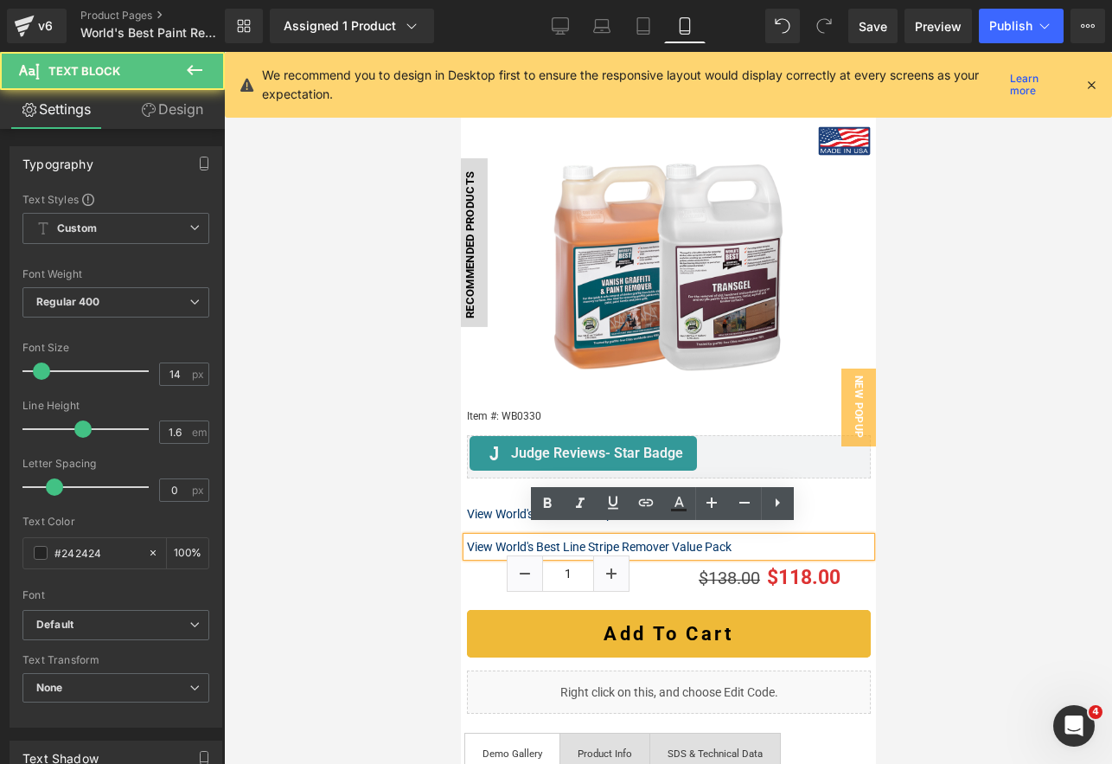
click at [183, 108] on link "Design" at bounding box center [172, 109] width 112 height 39
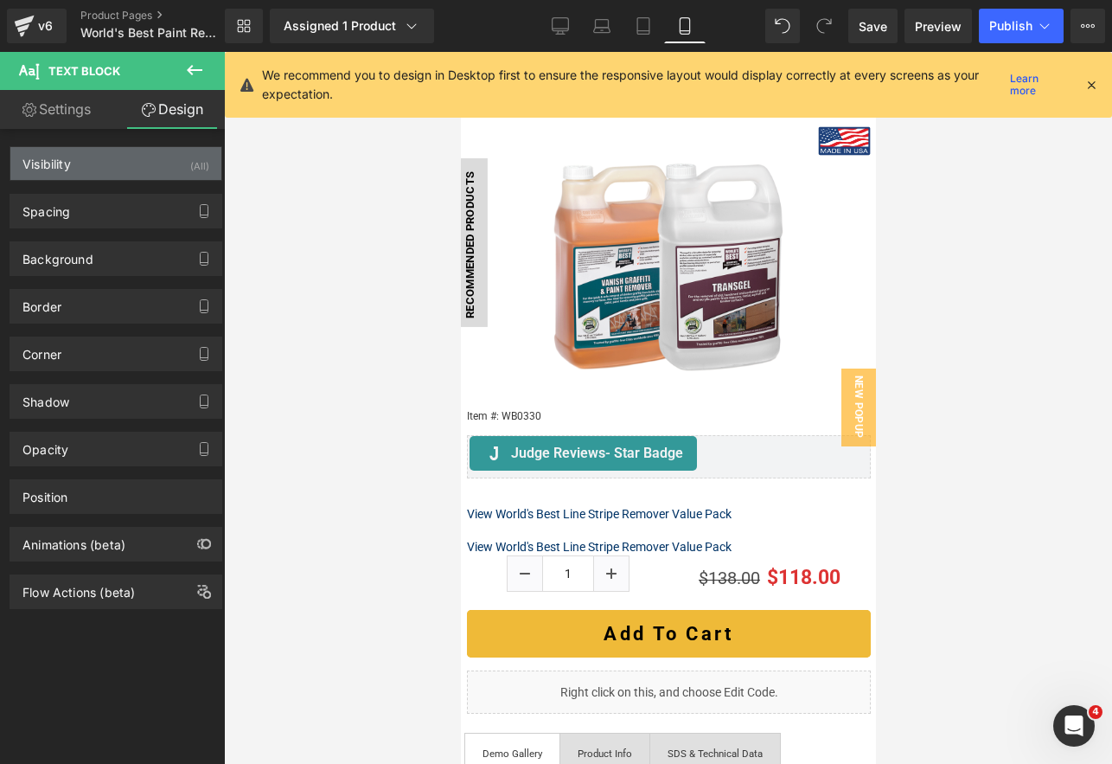
click at [102, 163] on div "Visibility (All)" at bounding box center [115, 163] width 211 height 33
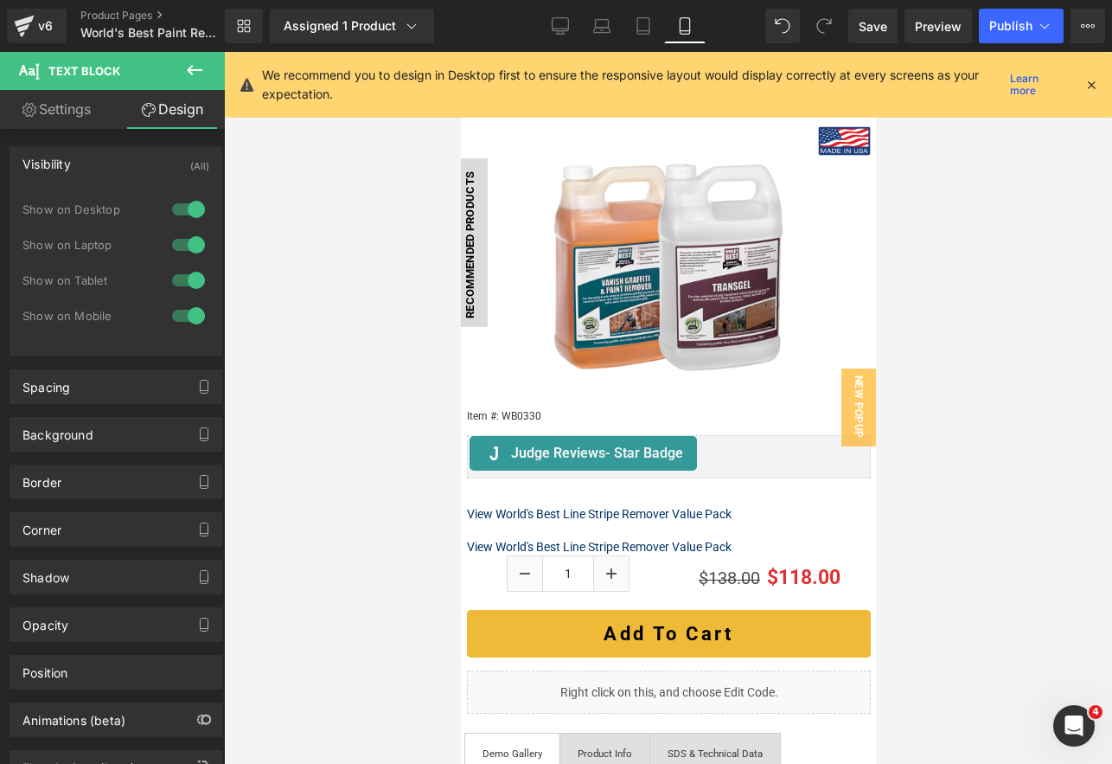
click at [187, 280] on div at bounding box center [189, 280] width 42 height 28
click at [193, 232] on div at bounding box center [189, 245] width 42 height 28
click at [193, 203] on div at bounding box center [189, 209] width 42 height 28
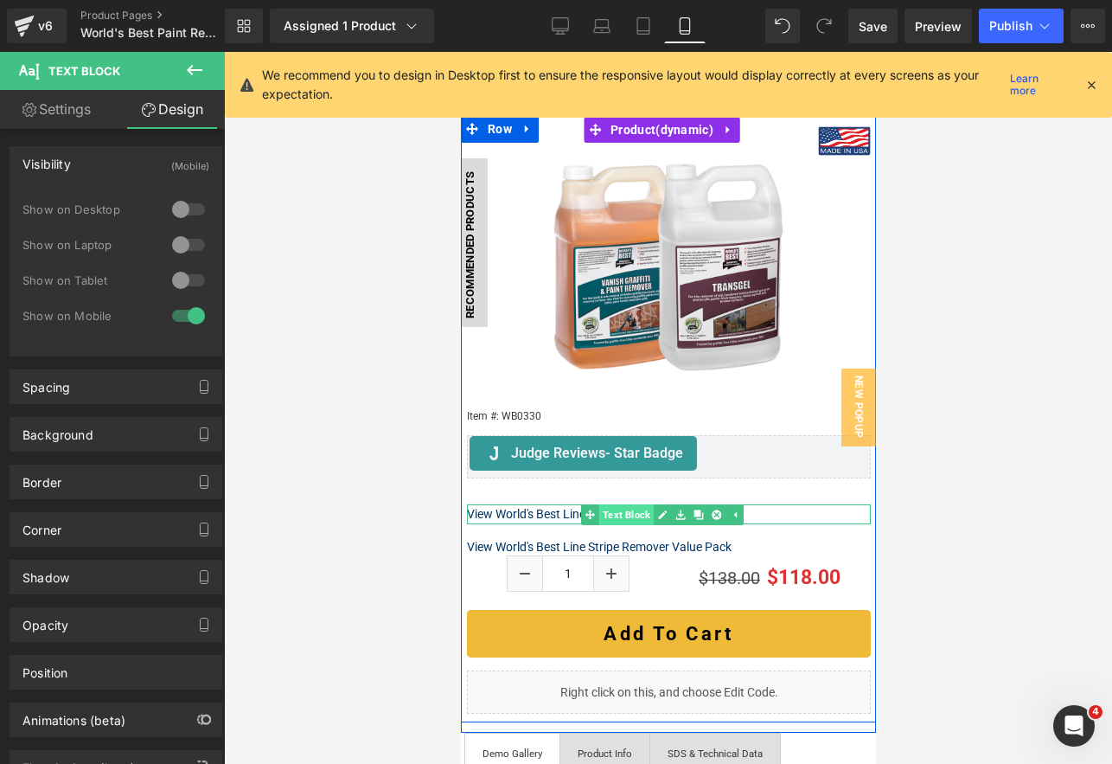
click at [616, 504] on link "Text Block" at bounding box center [616, 514] width 73 height 21
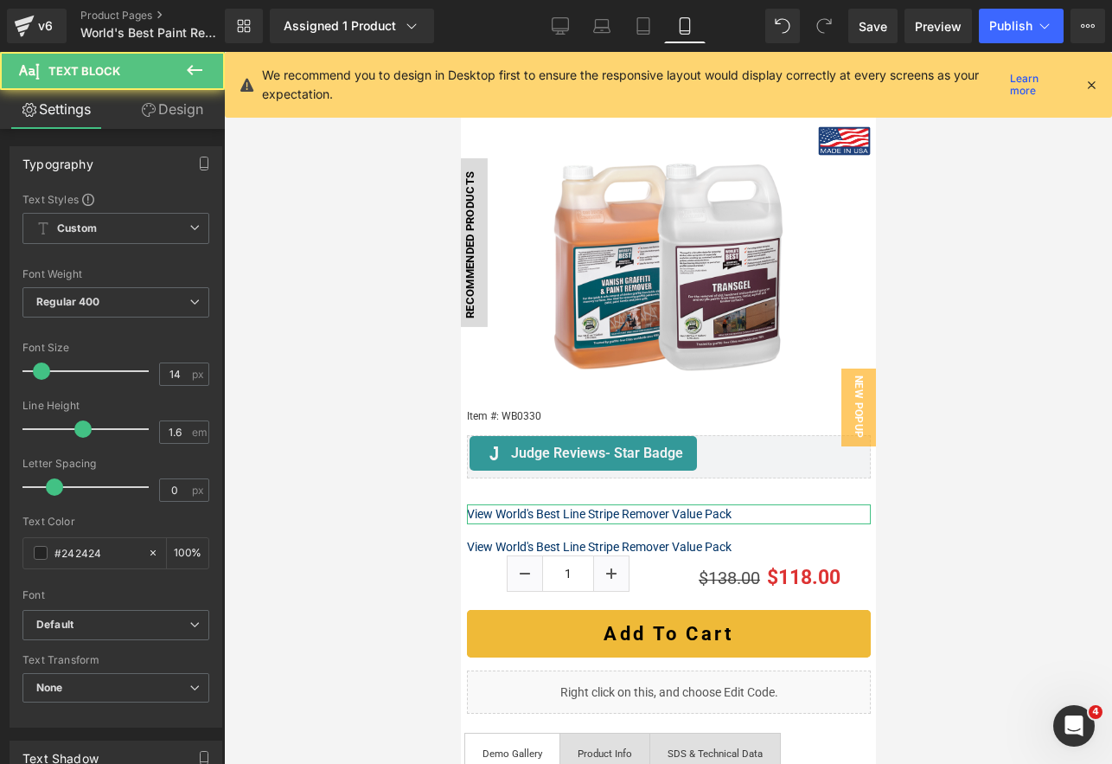
click at [199, 119] on link "Design" at bounding box center [172, 109] width 112 height 39
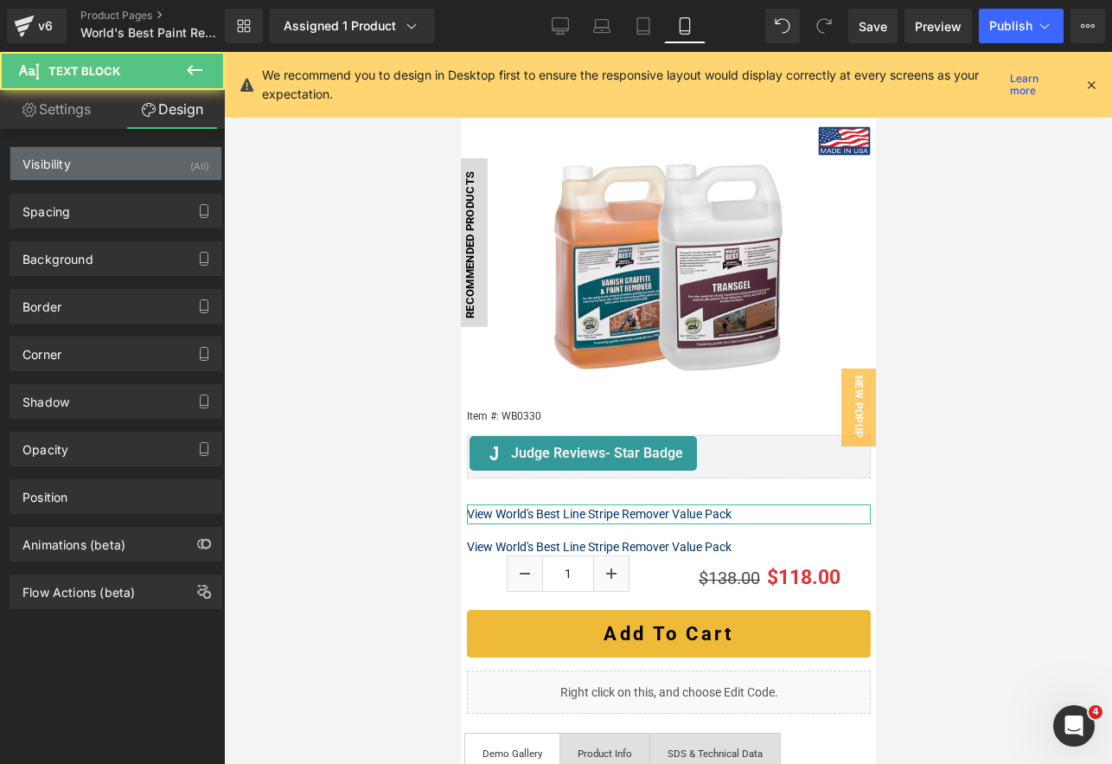
click at [174, 159] on div "Visibility (All)" at bounding box center [115, 163] width 211 height 33
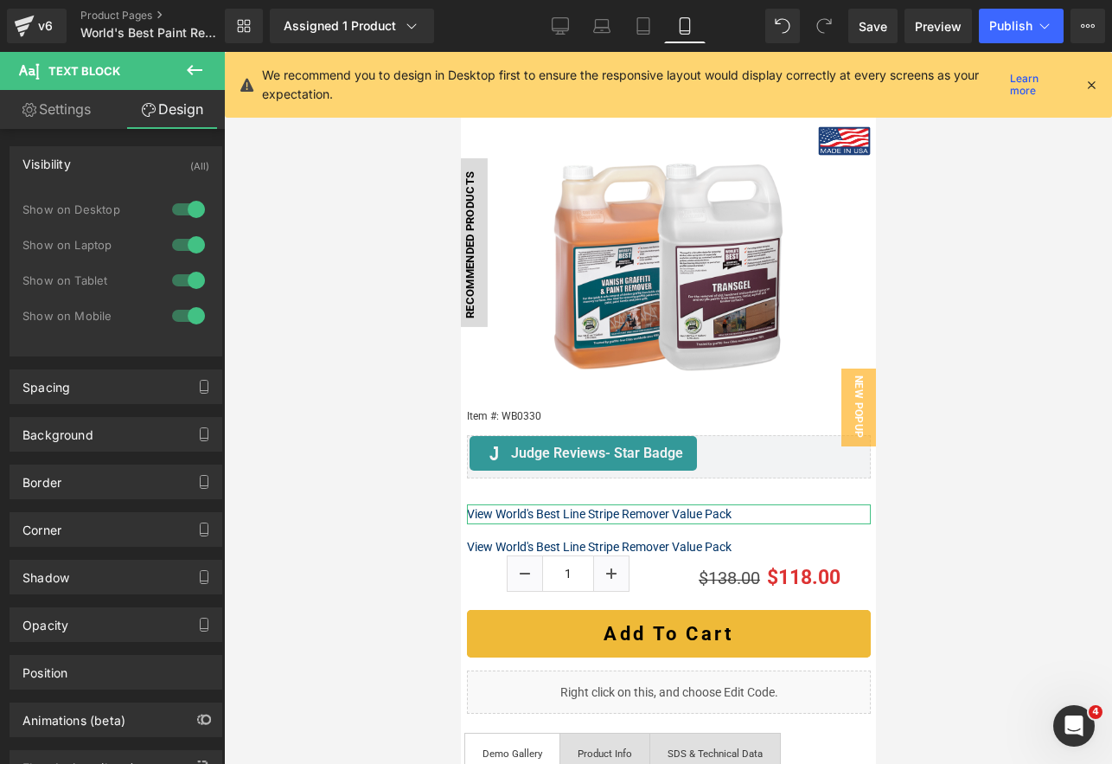
click at [193, 317] on div at bounding box center [189, 316] width 42 height 28
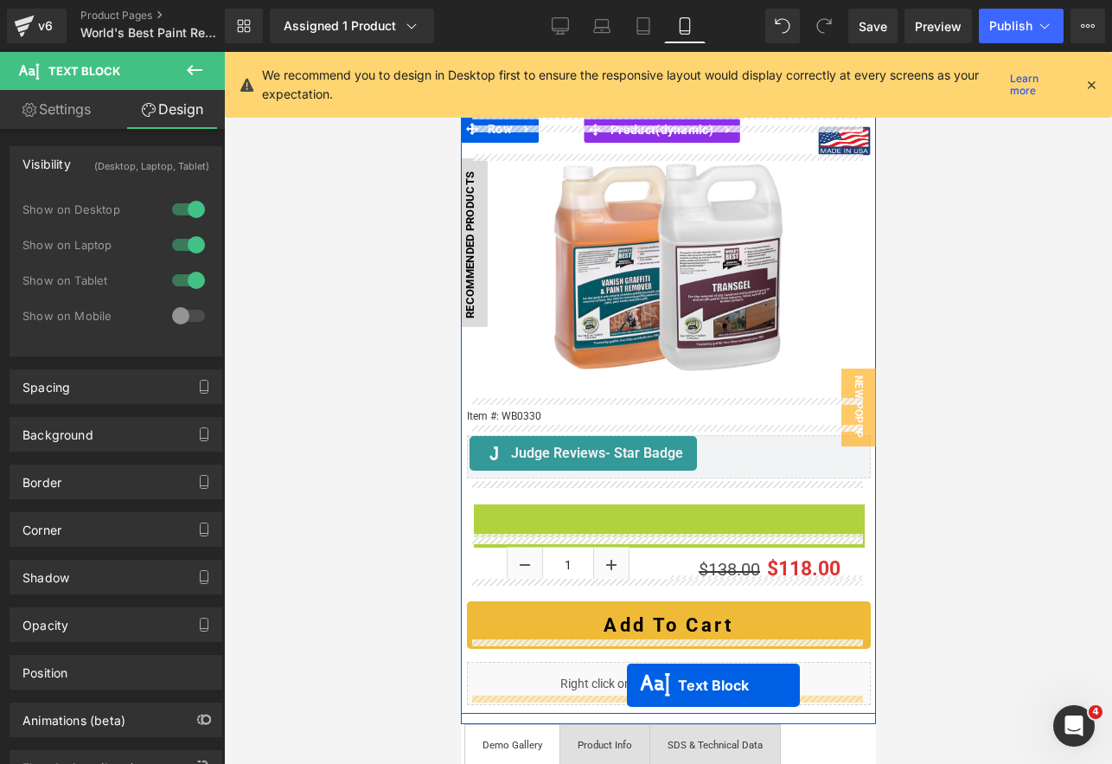
scroll to position [194, 0]
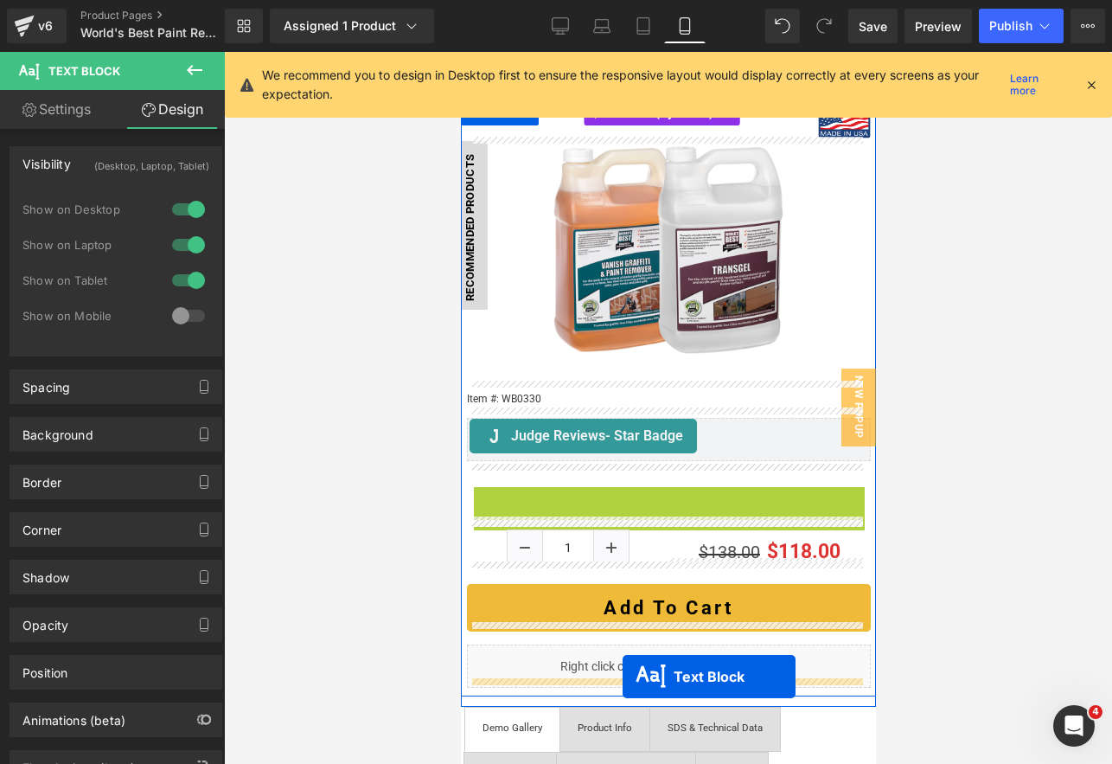
drag, startPoint x: 625, startPoint y: 501, endPoint x: 622, endPoint y: 676, distance: 175.6
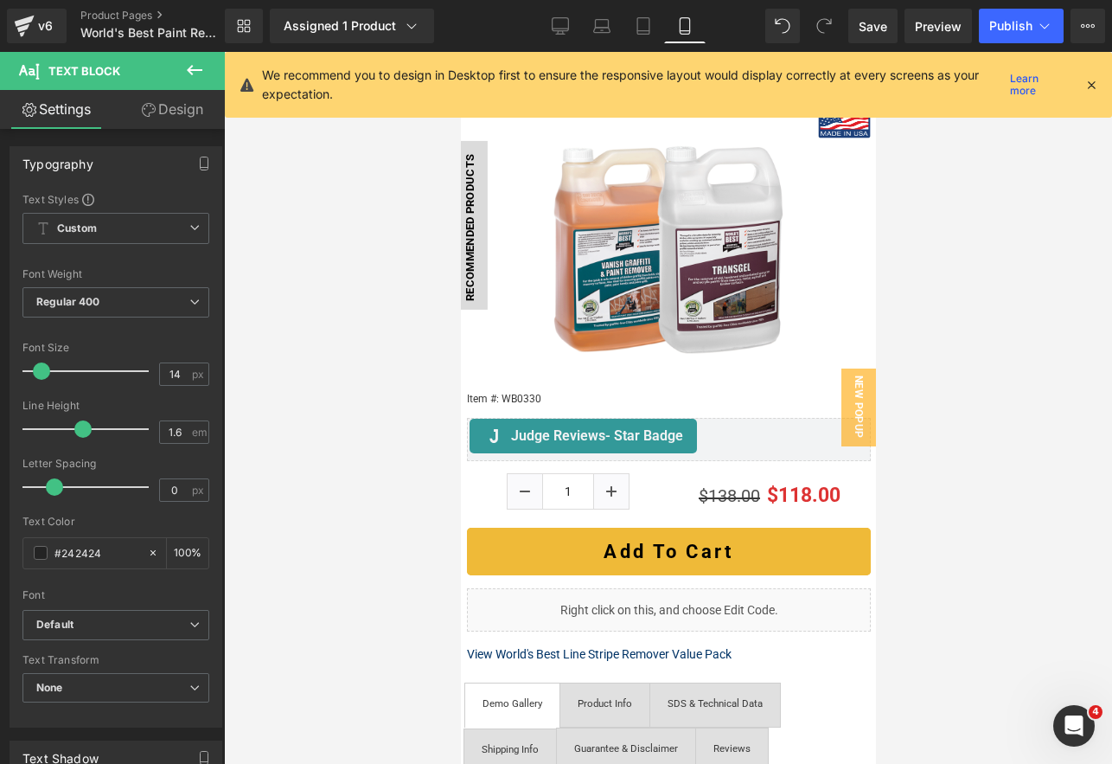
click at [1003, 508] on div at bounding box center [668, 408] width 888 height 712
click at [563, 38] on link "Desktop" at bounding box center [561, 26] width 42 height 35
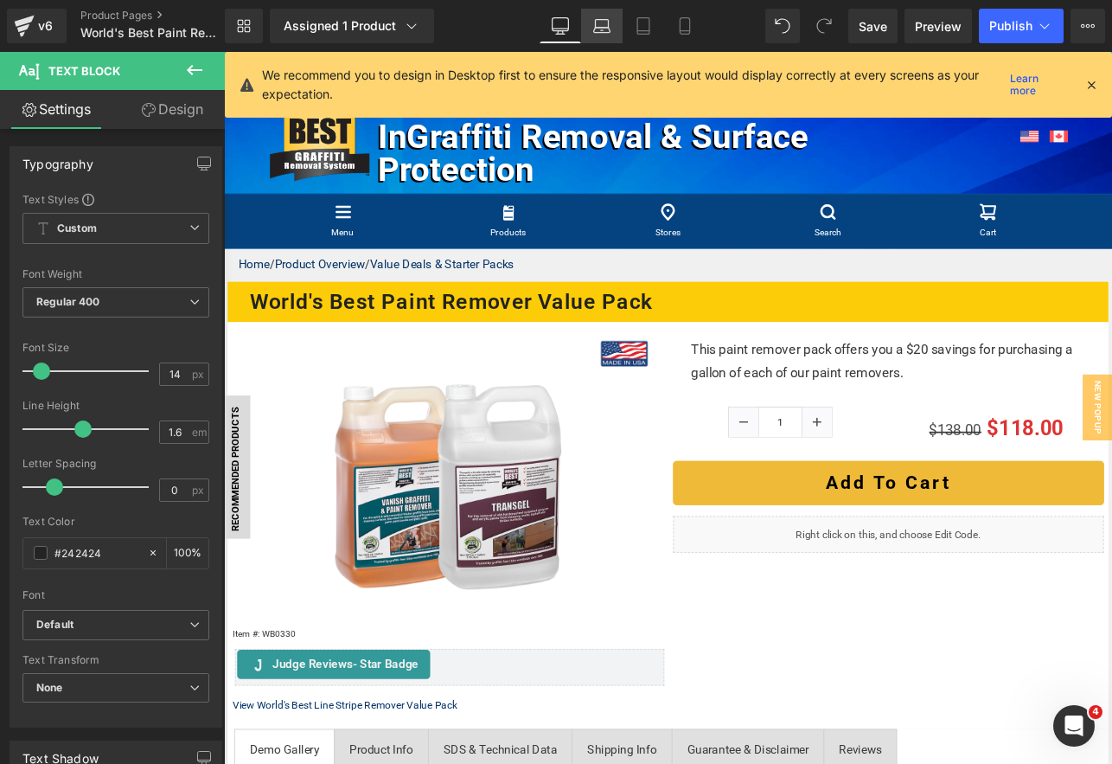
click at [597, 33] on icon at bounding box center [601, 30] width 16 height 5
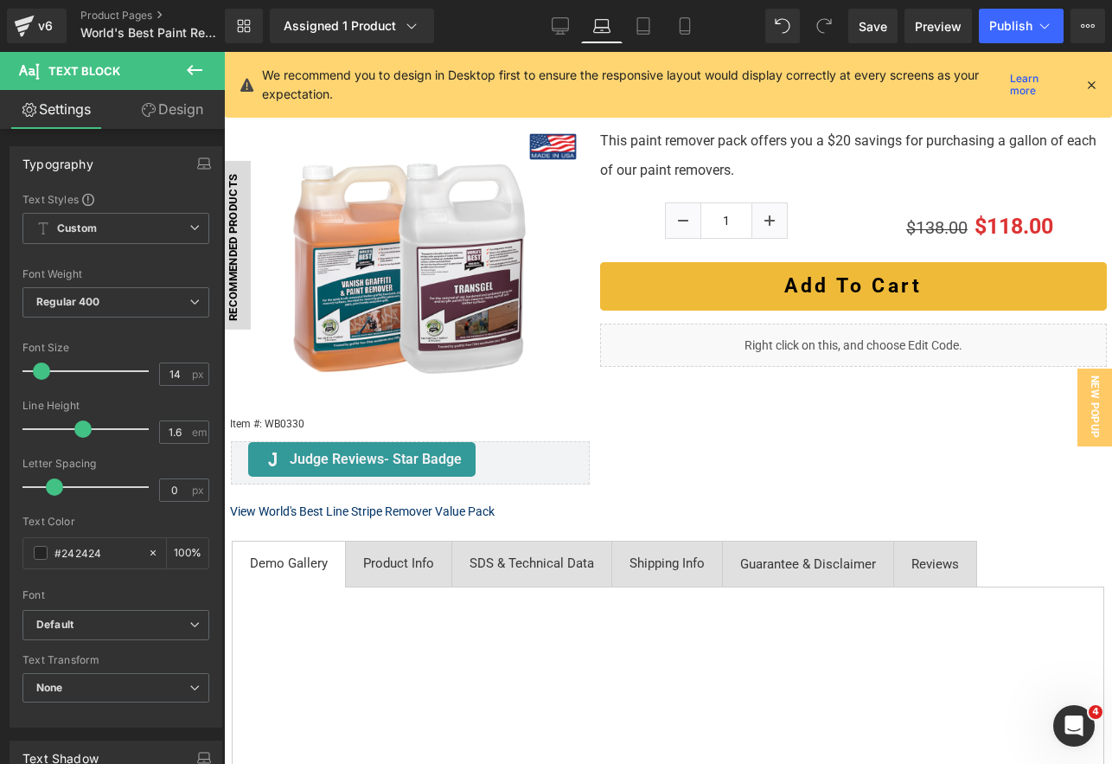
scroll to position [259, 0]
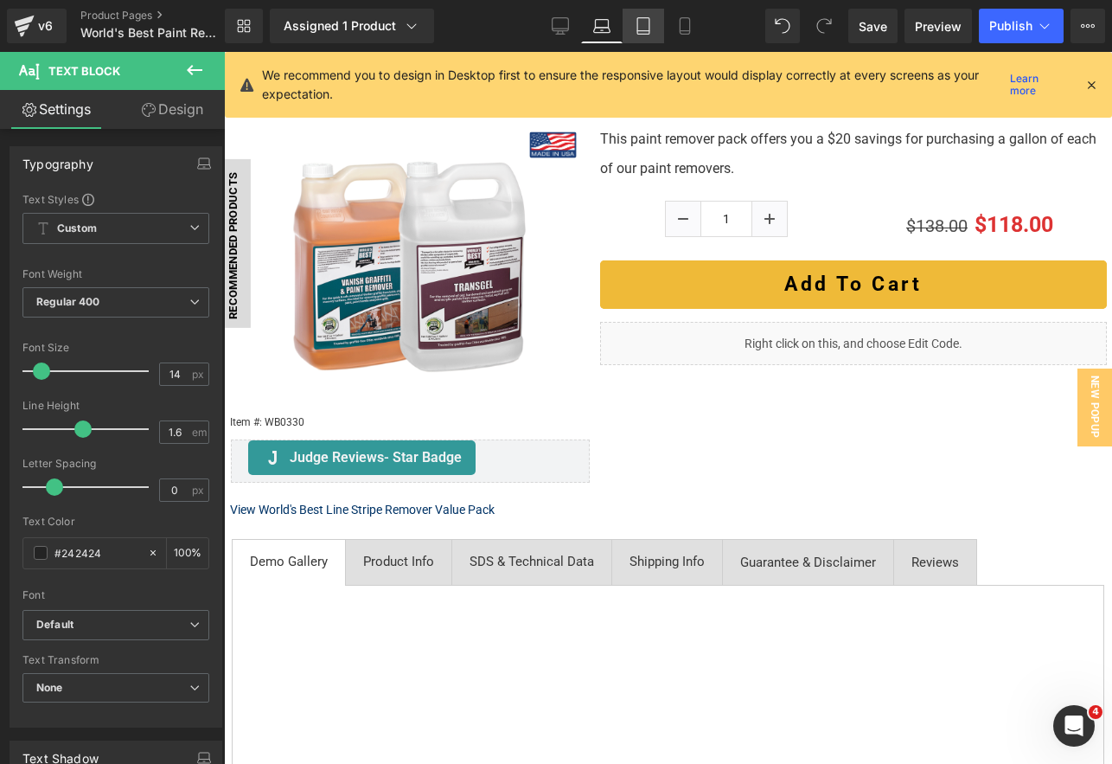
click at [647, 32] on icon at bounding box center [643, 25] width 17 height 17
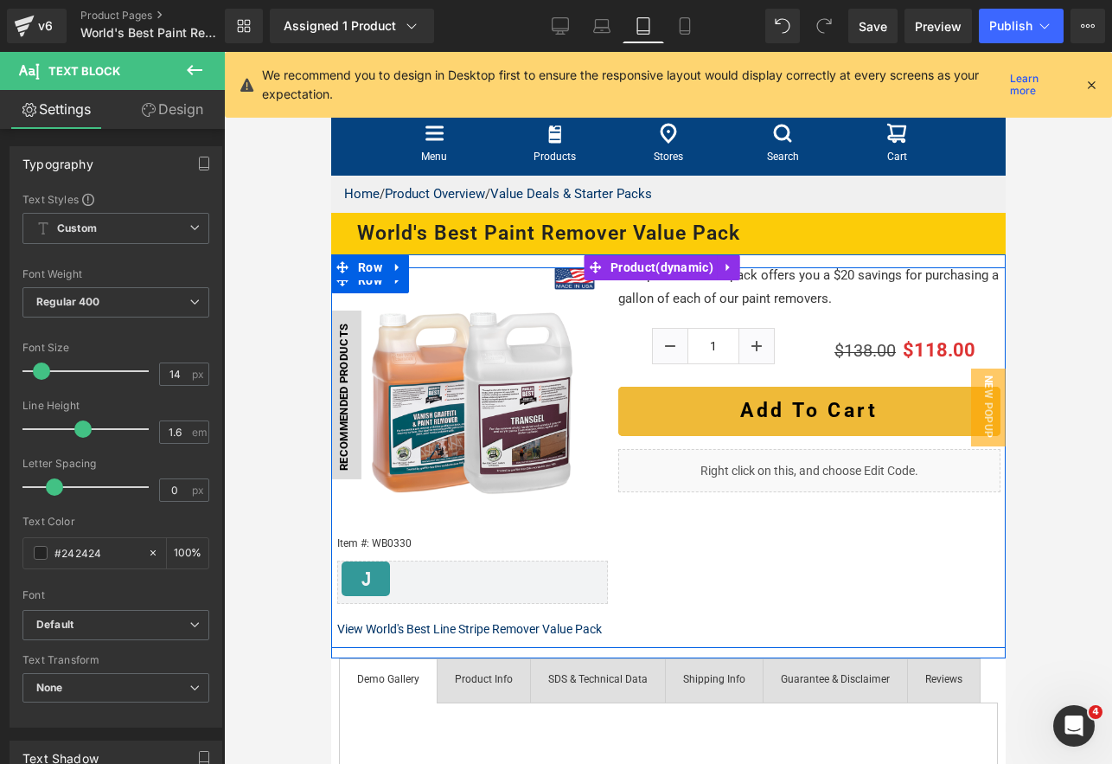
scroll to position [86, 0]
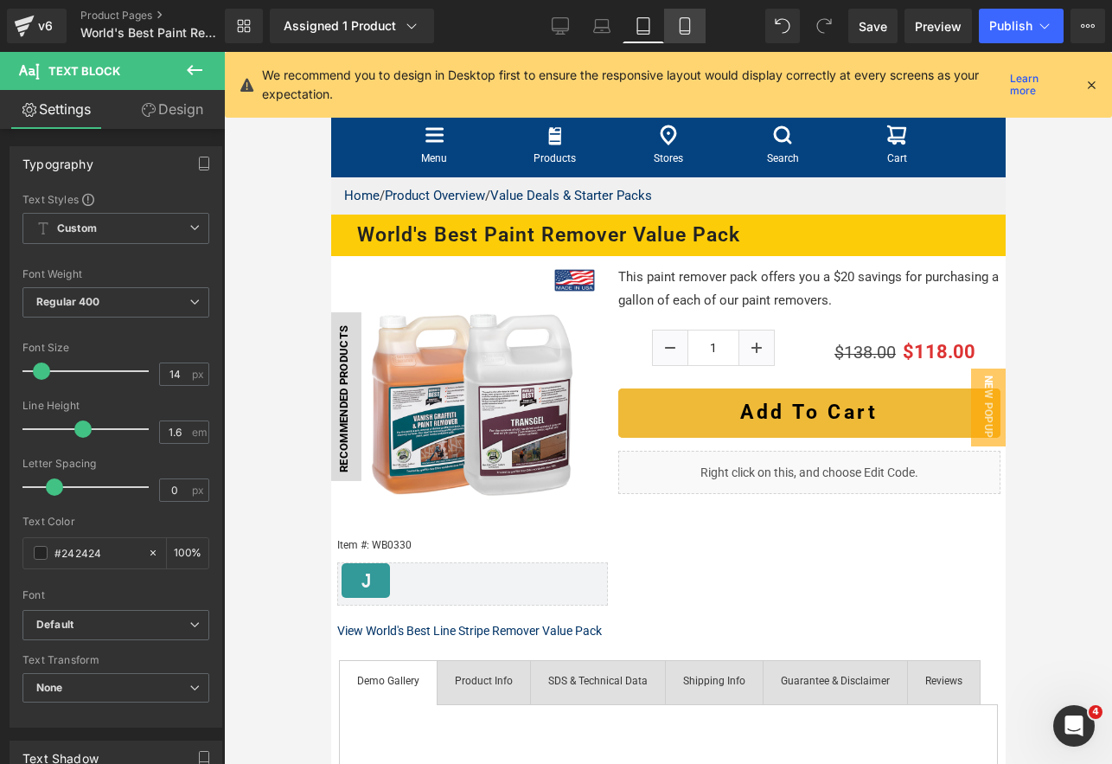
click at [684, 23] on icon at bounding box center [684, 25] width 17 height 17
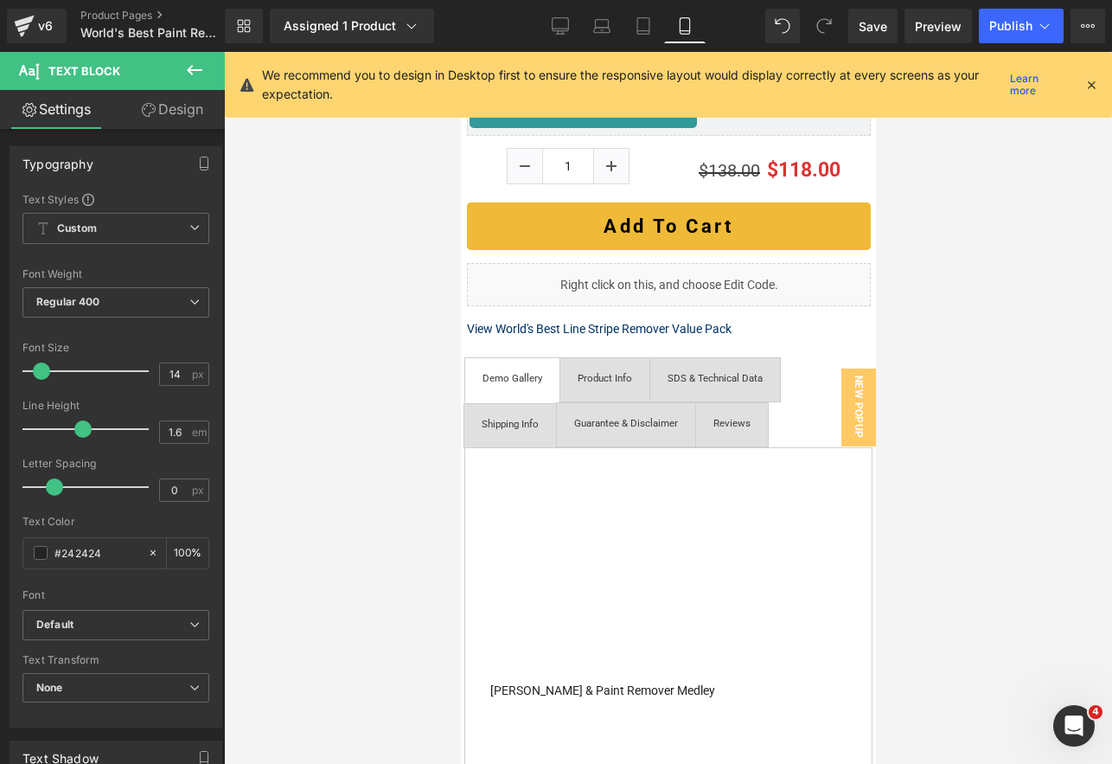
scroll to position [1038, 0]
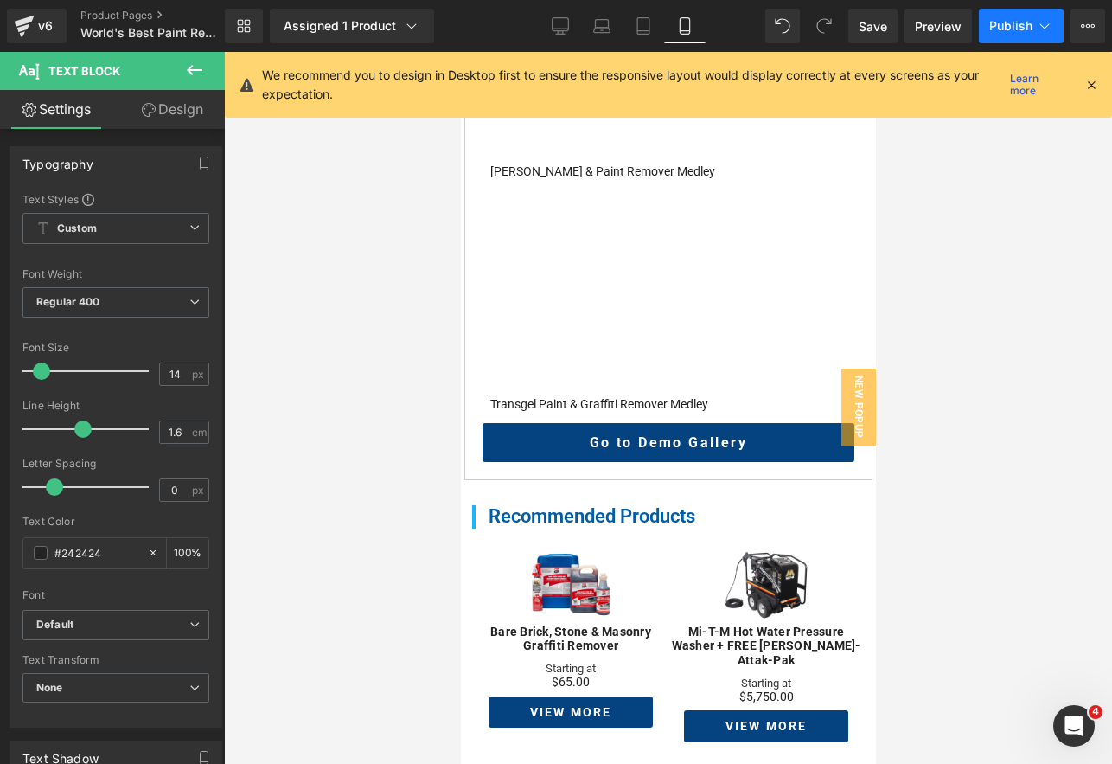
click at [1003, 27] on span "Publish" at bounding box center [1011, 26] width 43 height 14
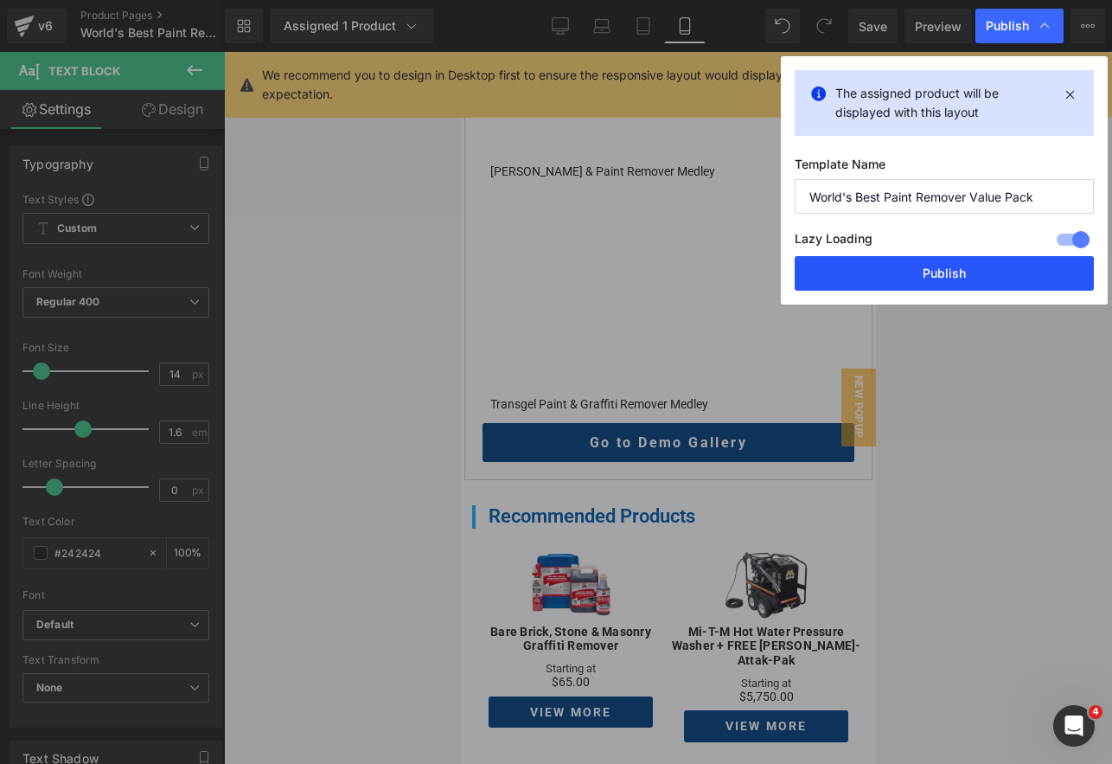
click at [977, 276] on button "Publish" at bounding box center [944, 273] width 299 height 35
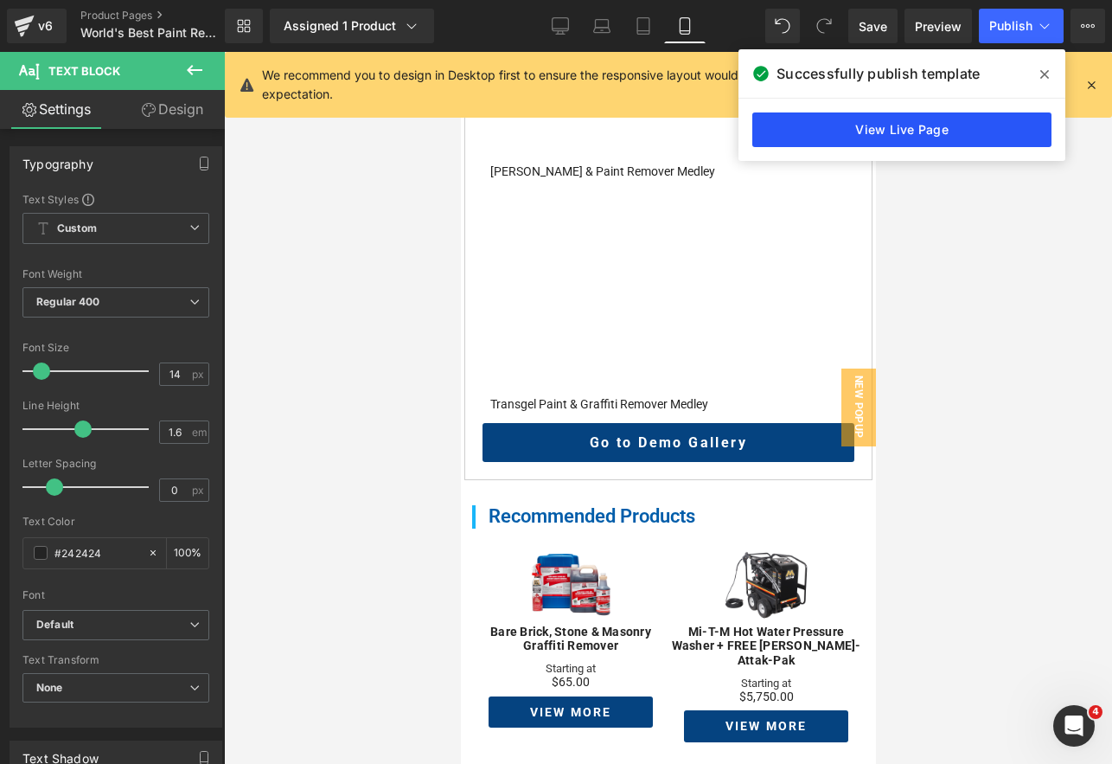
click at [940, 128] on link "View Live Page" at bounding box center [902, 129] width 299 height 35
